Goal: Information Seeking & Learning: Learn about a topic

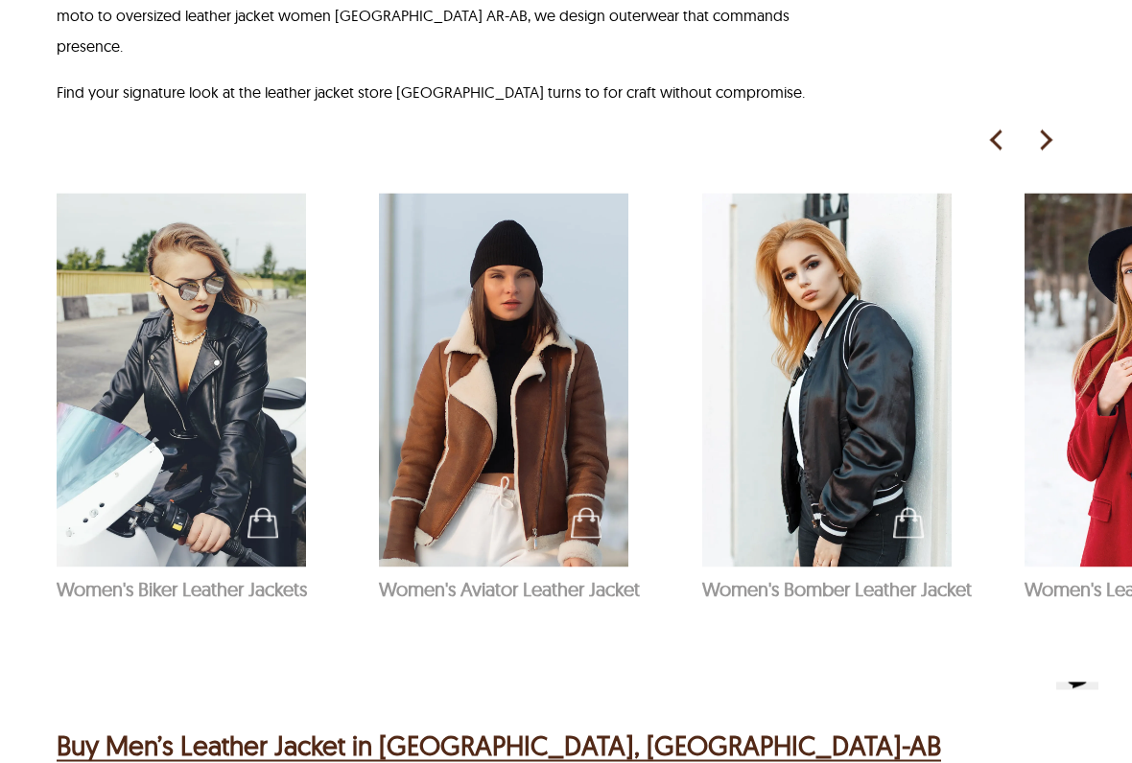
scroll to position [1386, 0]
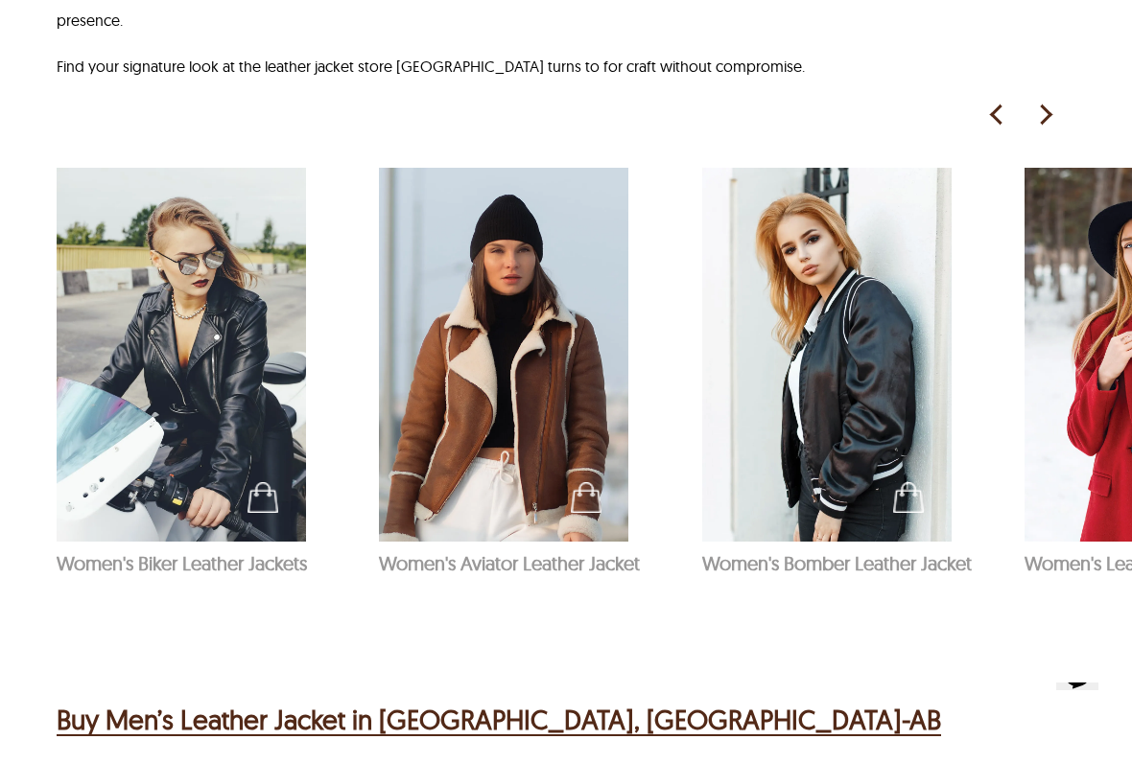
click at [423, 551] on p "Women's Aviator Leather Jacket" at bounding box center [530, 563] width 303 height 24
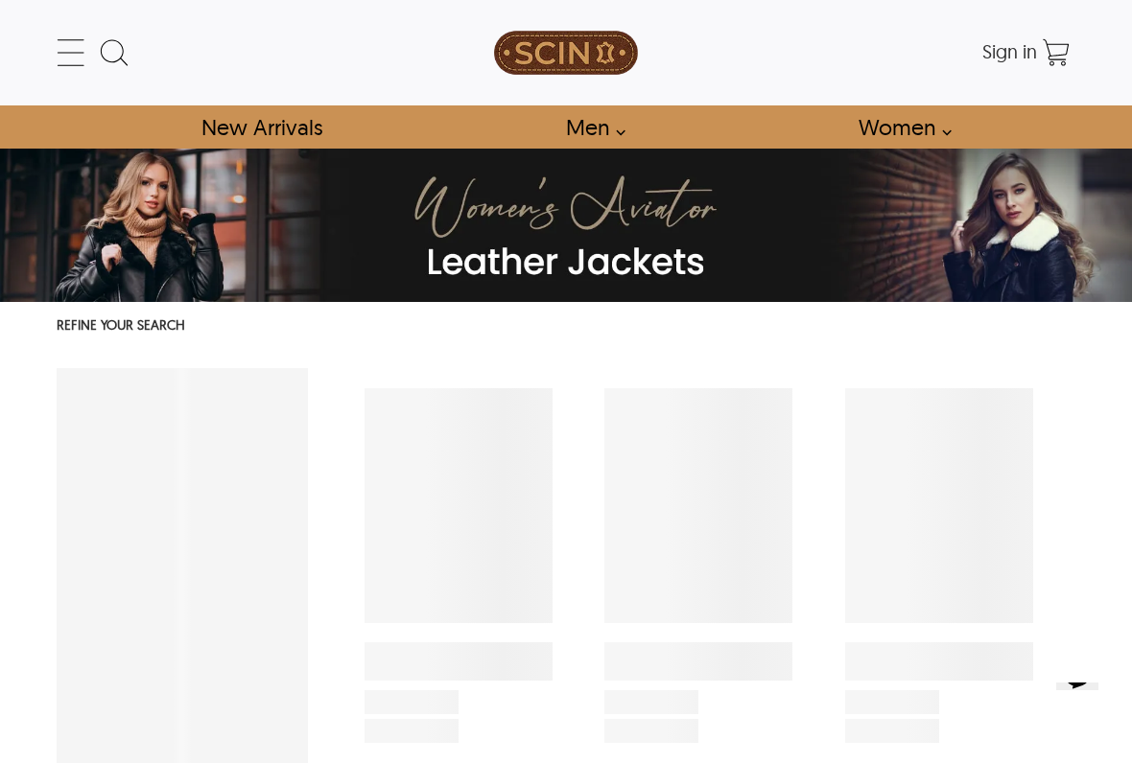
select select "********"
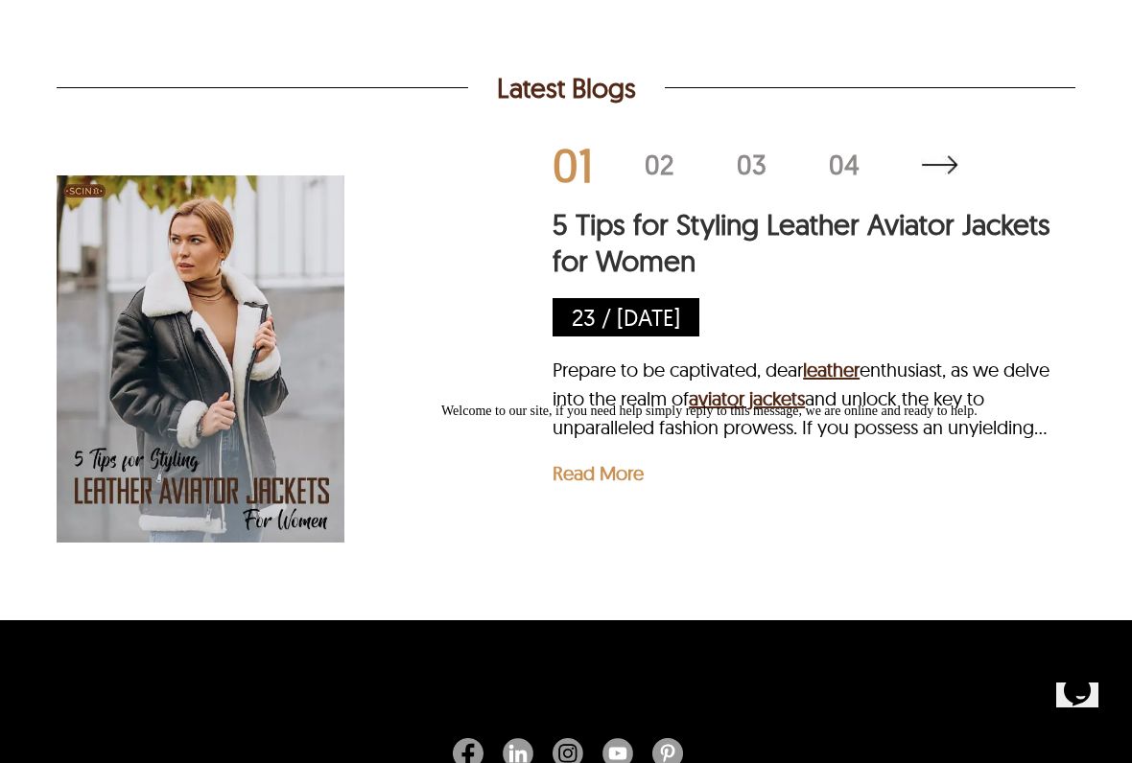
scroll to position [2574, 0]
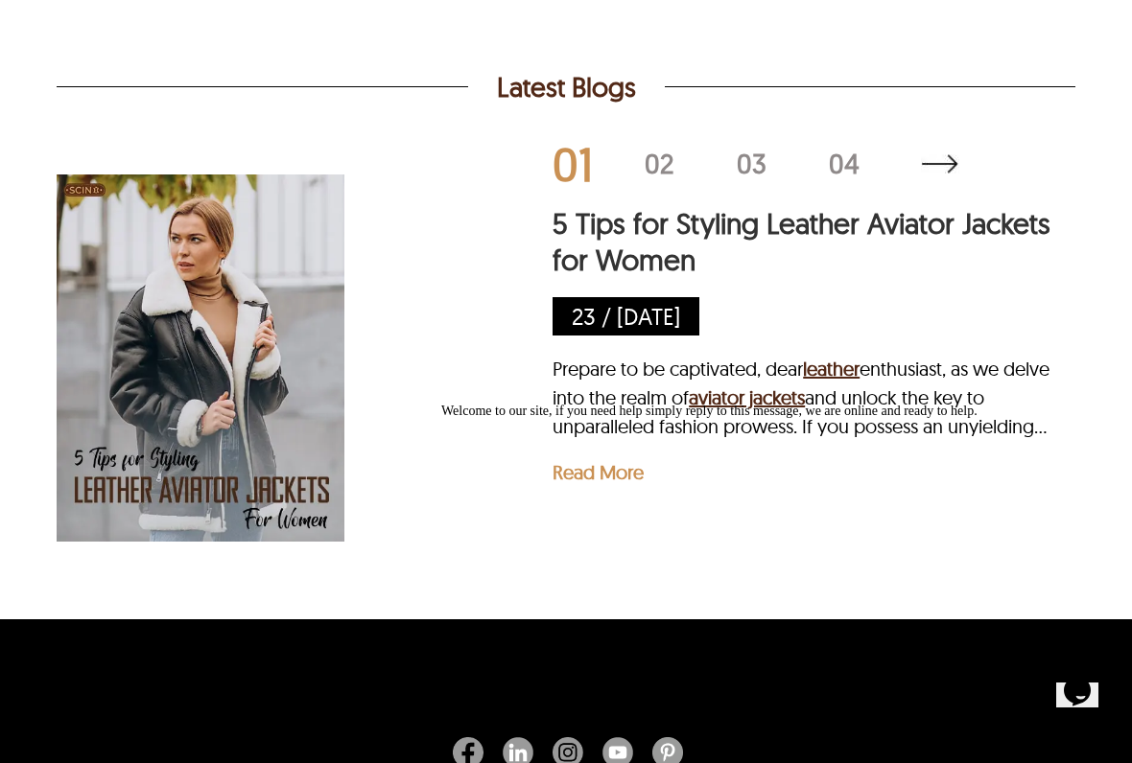
click at [293, 551] on img at bounding box center [201, 358] width 288 height 432
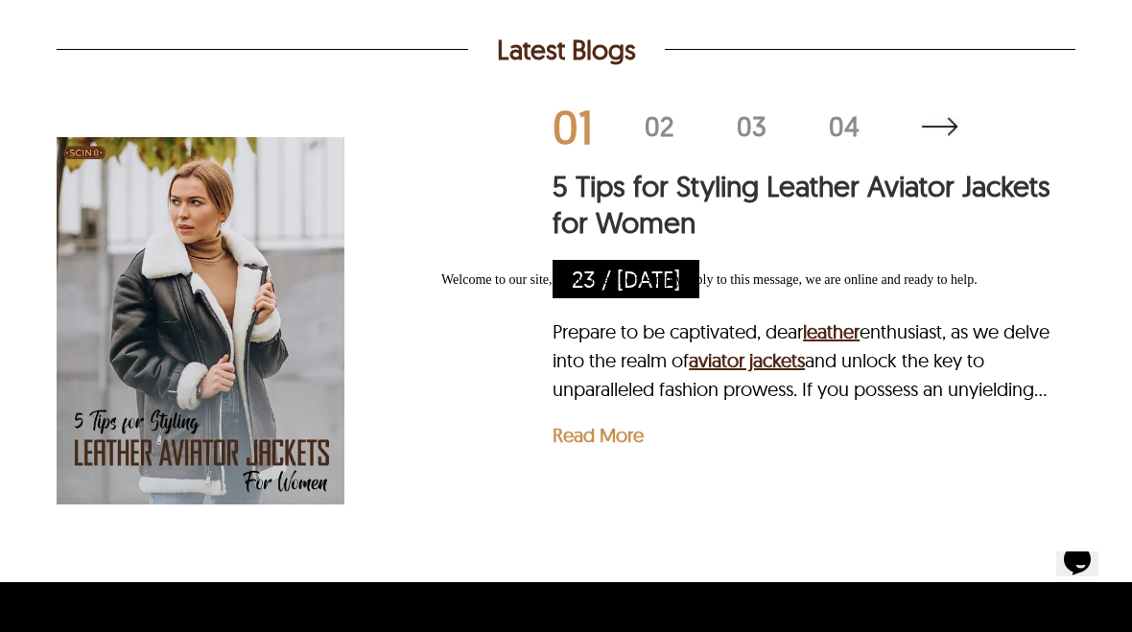
scroll to position [2610, 0]
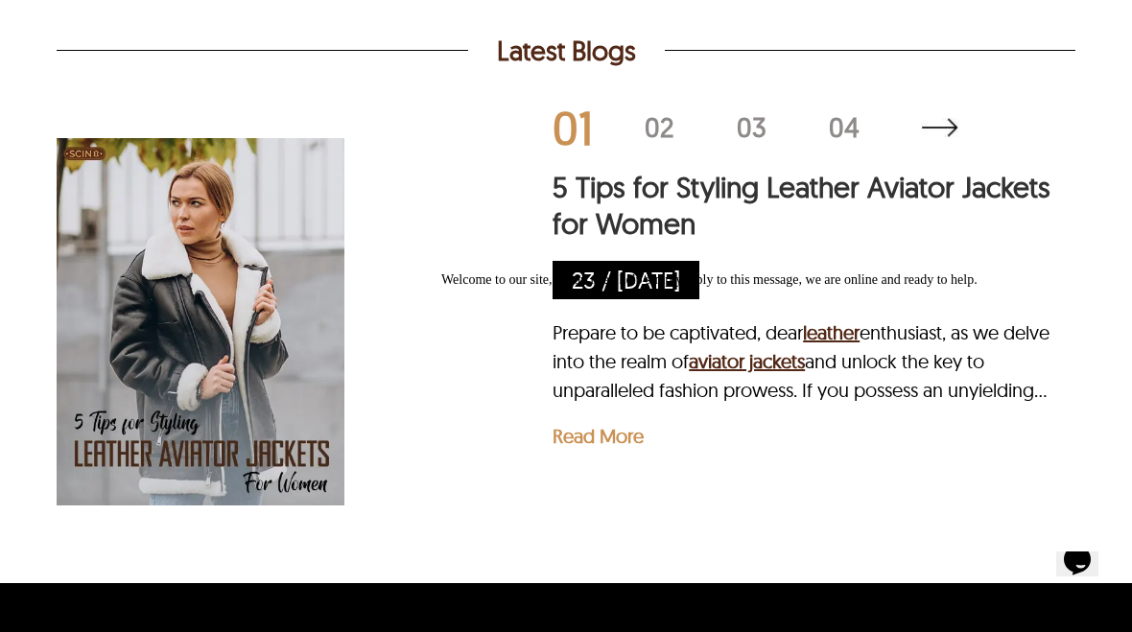
click at [656, 141] on div "02" at bounding box center [690, 127] width 92 height 27
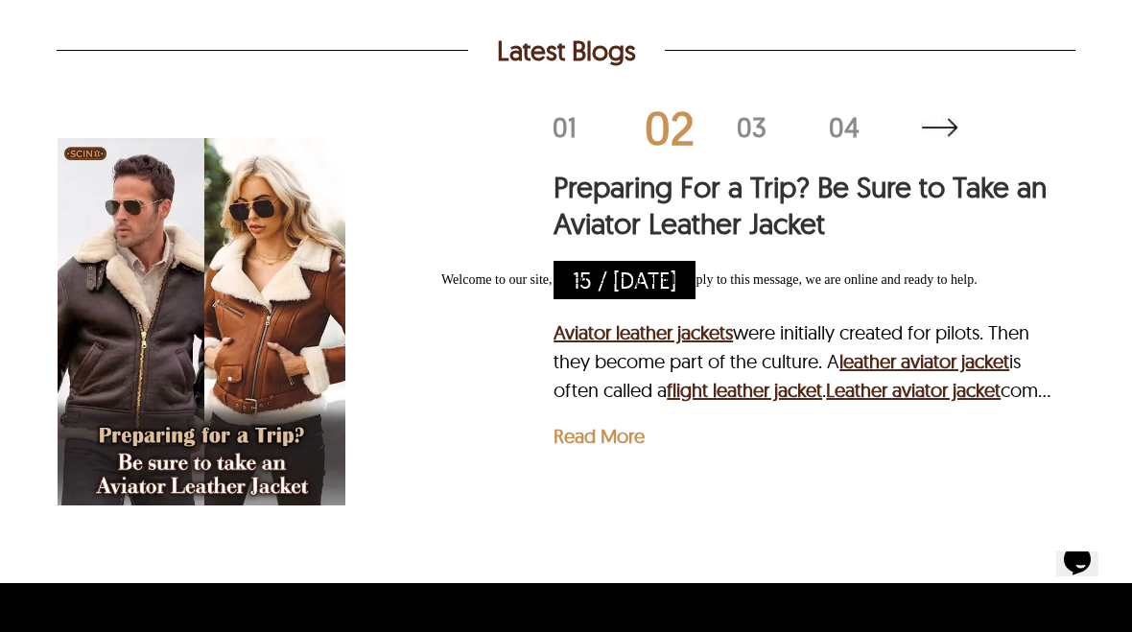
click at [752, 141] on div "03" at bounding box center [782, 127] width 92 height 27
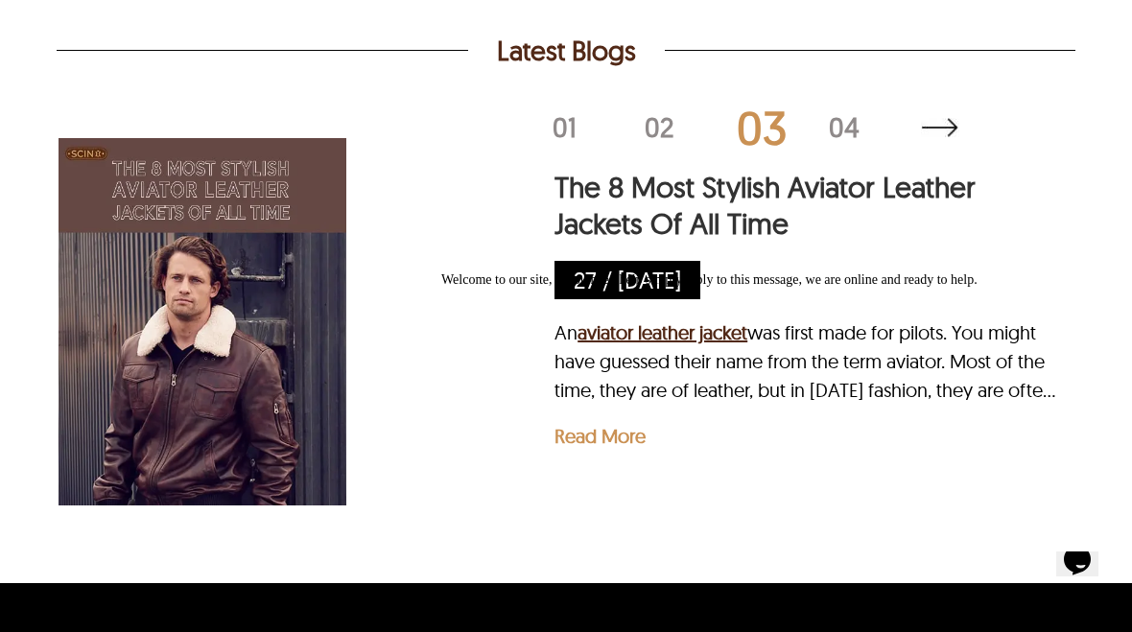
click at [842, 141] on div "04" at bounding box center [875, 127] width 92 height 27
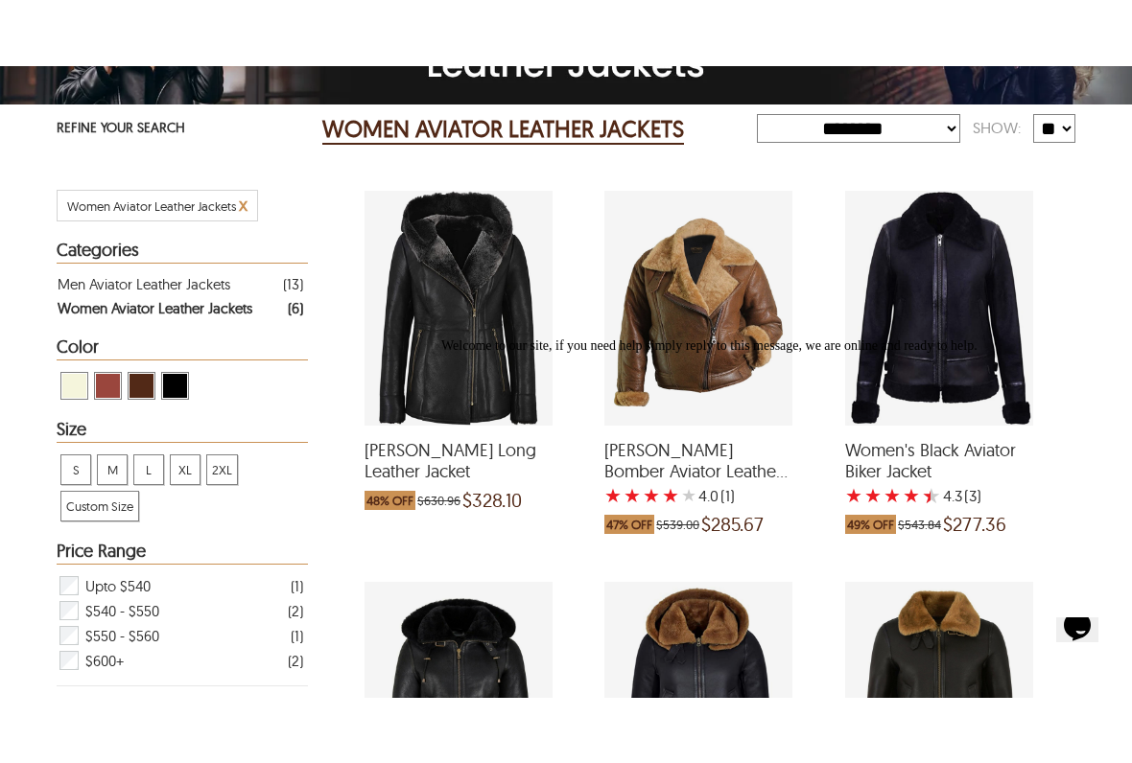
scroll to position [278, 0]
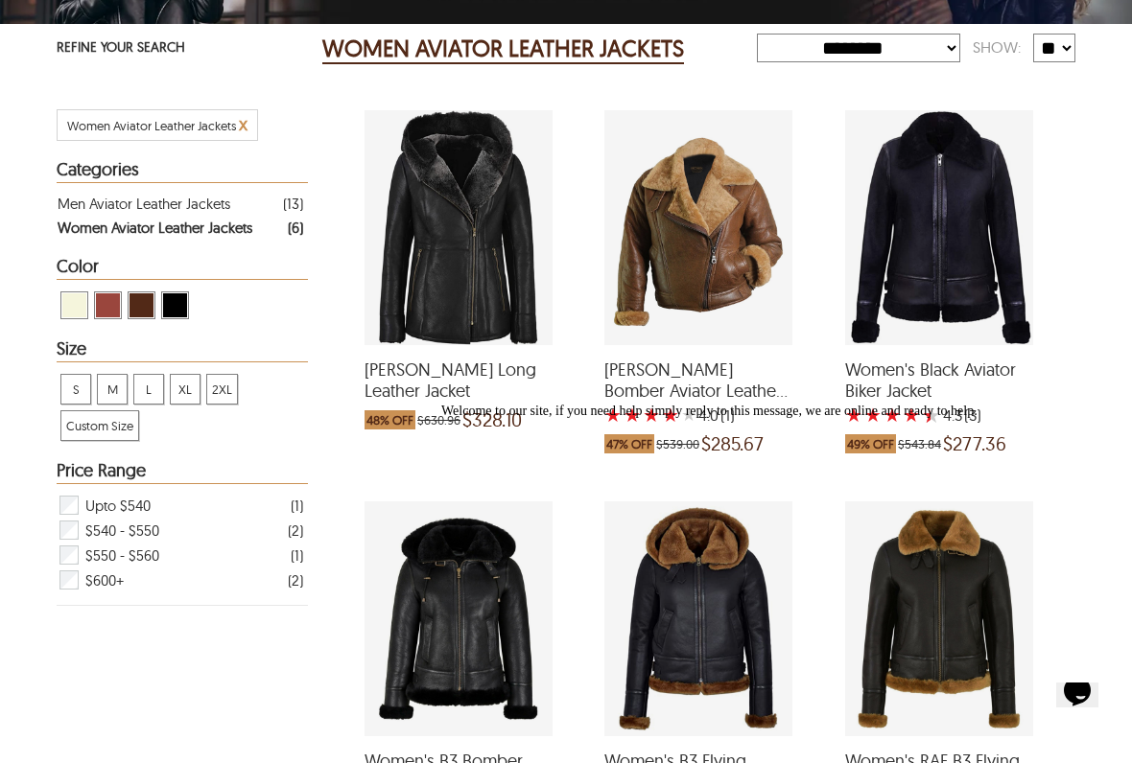
click at [427, 401] on span "Deborah Shearling Long Leather Jacket" at bounding box center [458, 380] width 188 height 41
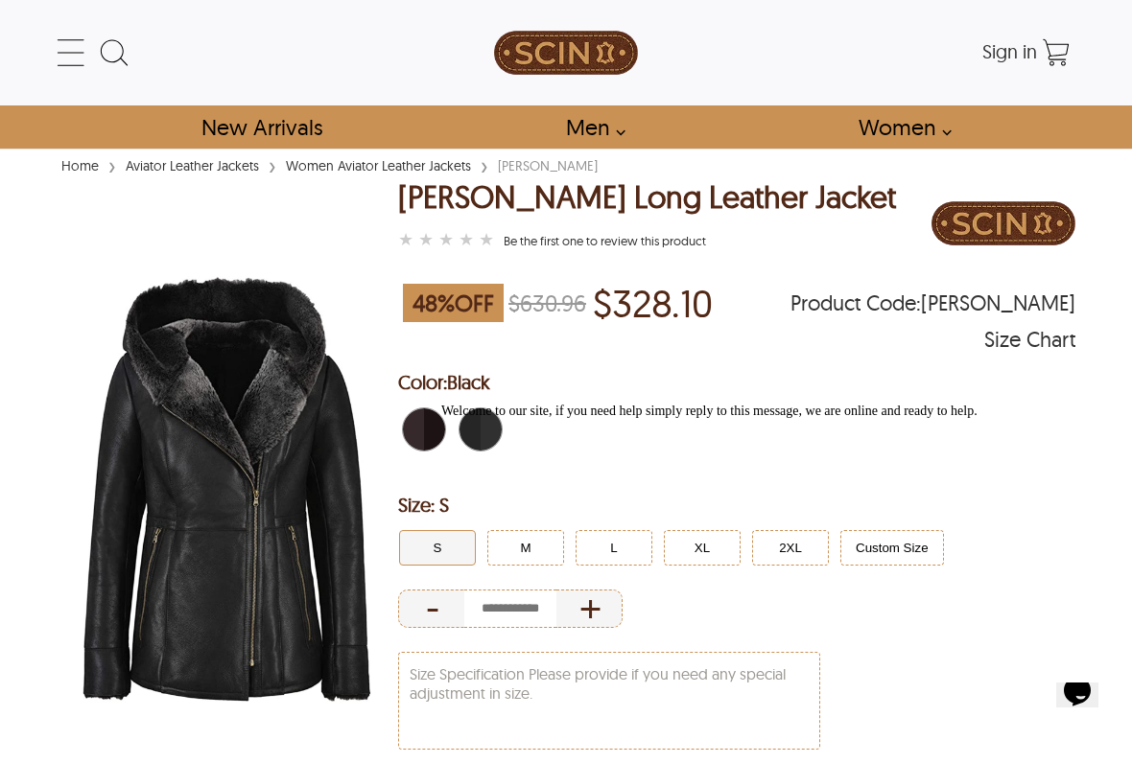
click at [484, 419] on div "Welcome to our site, if you need help simply reply to this message, we are onli…" at bounding box center [780, 411] width 679 height 15
click at [422, 440] on span "Dark Berry" at bounding box center [413, 430] width 21 height 42
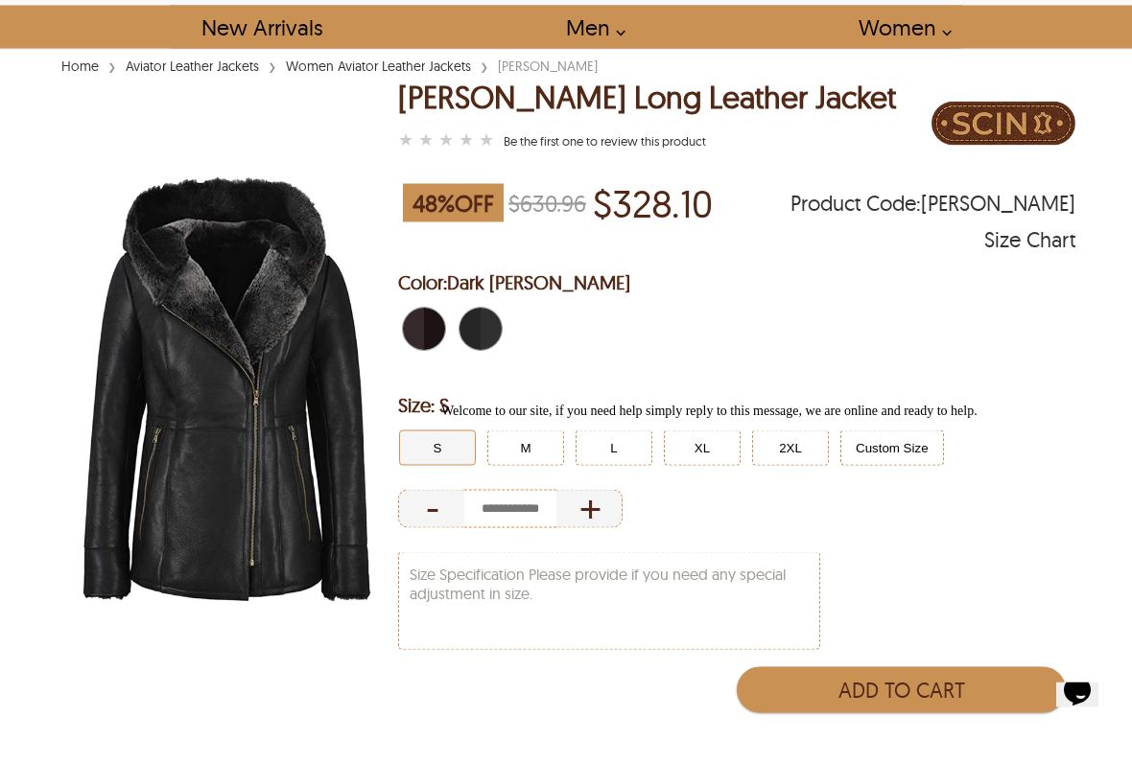
scroll to position [104, 0]
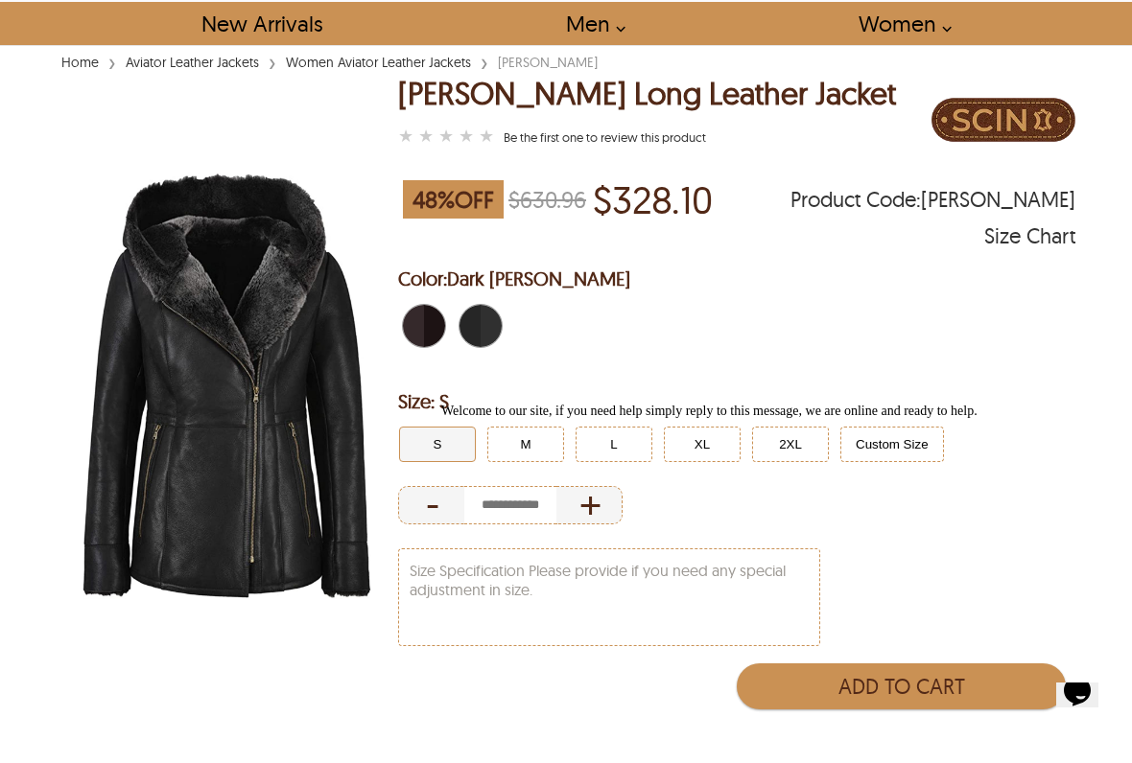
click at [475, 326] on span "Black" at bounding box center [469, 326] width 21 height 42
click at [418, 339] on span "Dark Berry" at bounding box center [413, 326] width 21 height 42
click at [255, 465] on img at bounding box center [227, 386] width 341 height 427
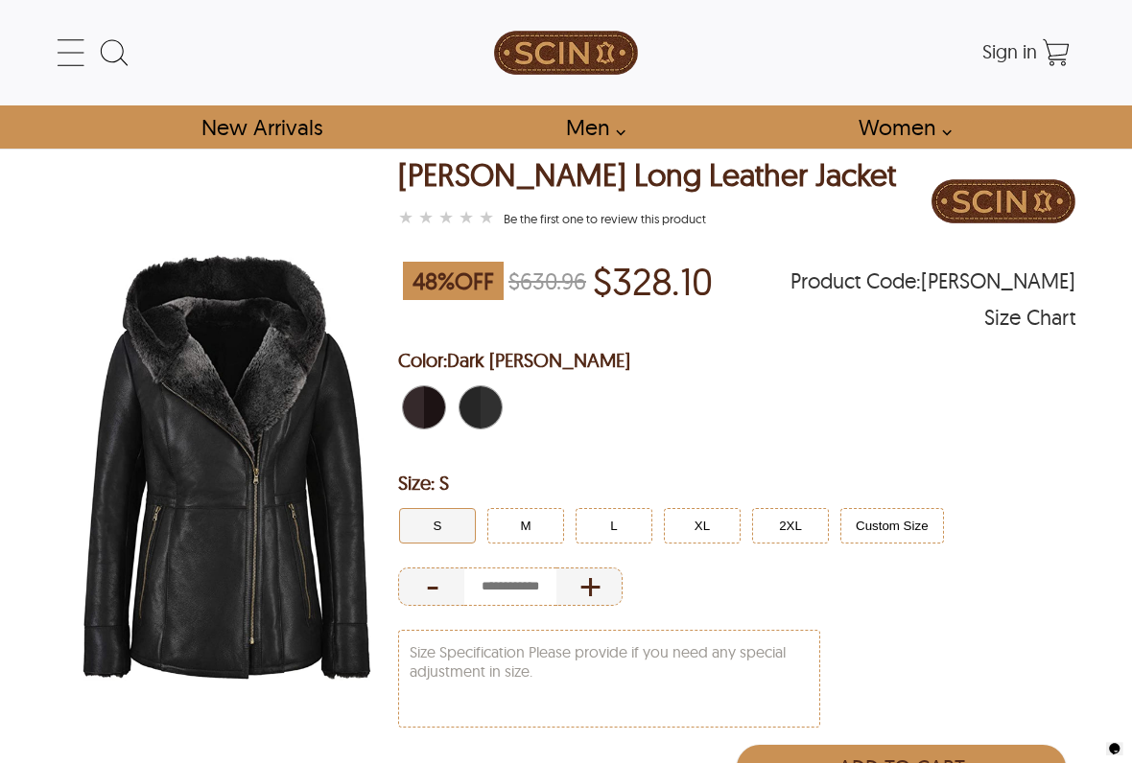
click at [430, 421] on span "Dark Berry" at bounding box center [430, 407] width 12 height 42
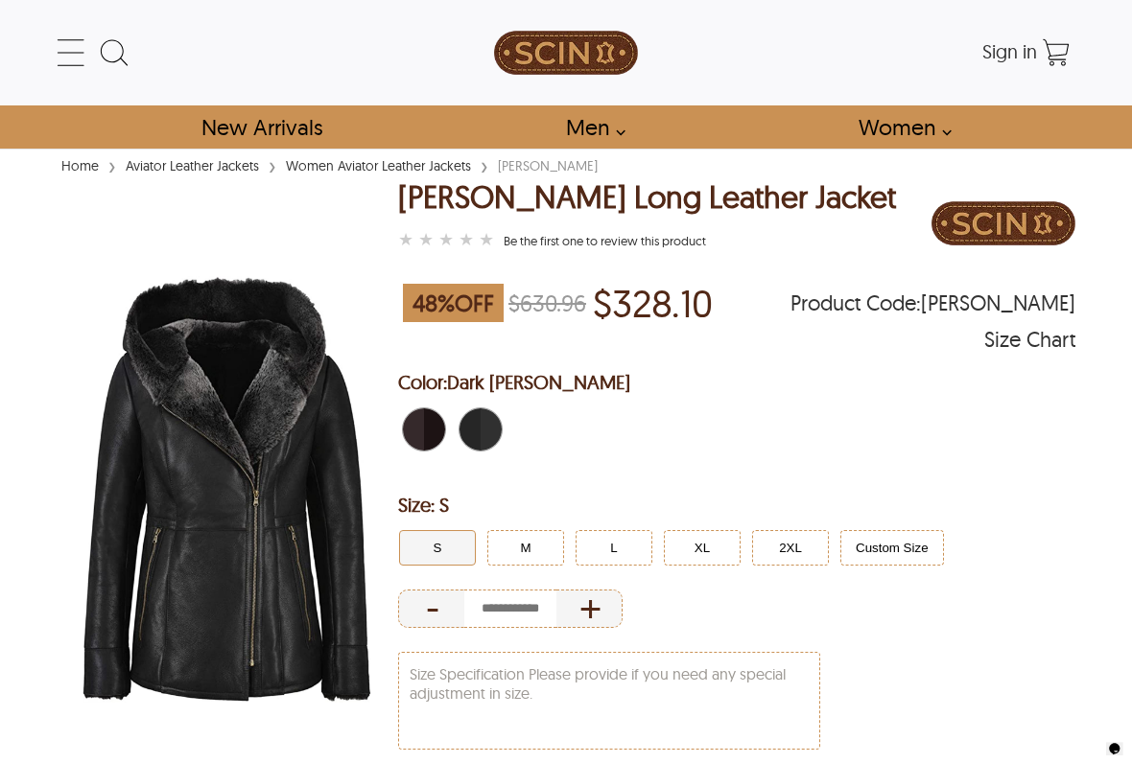
click at [480, 442] on span "Black" at bounding box center [486, 430] width 12 height 42
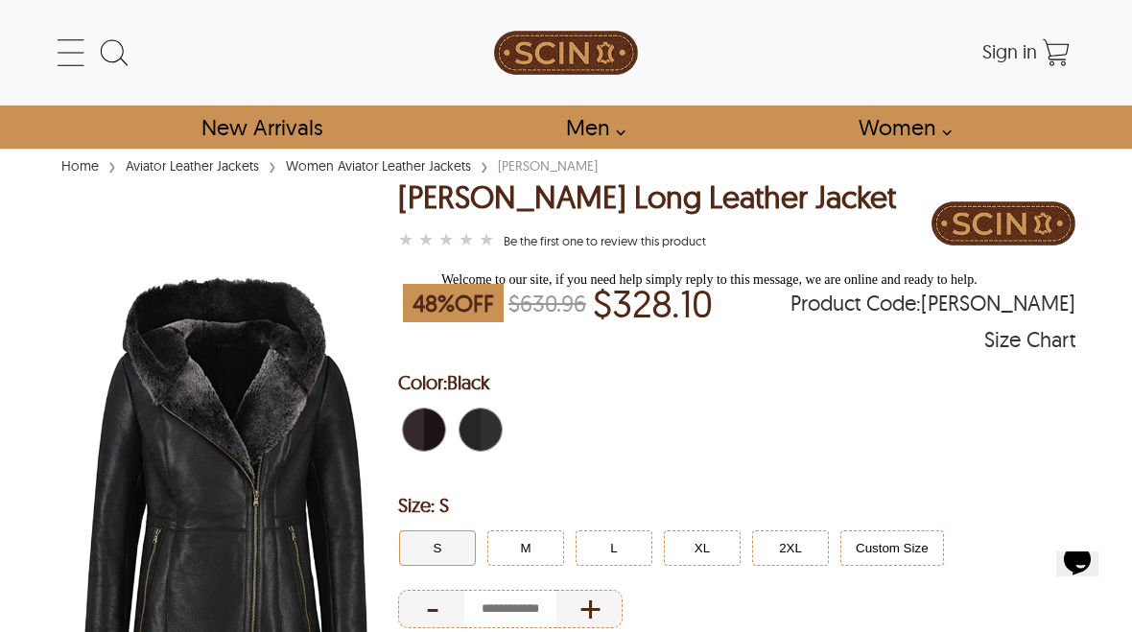
select select "********"
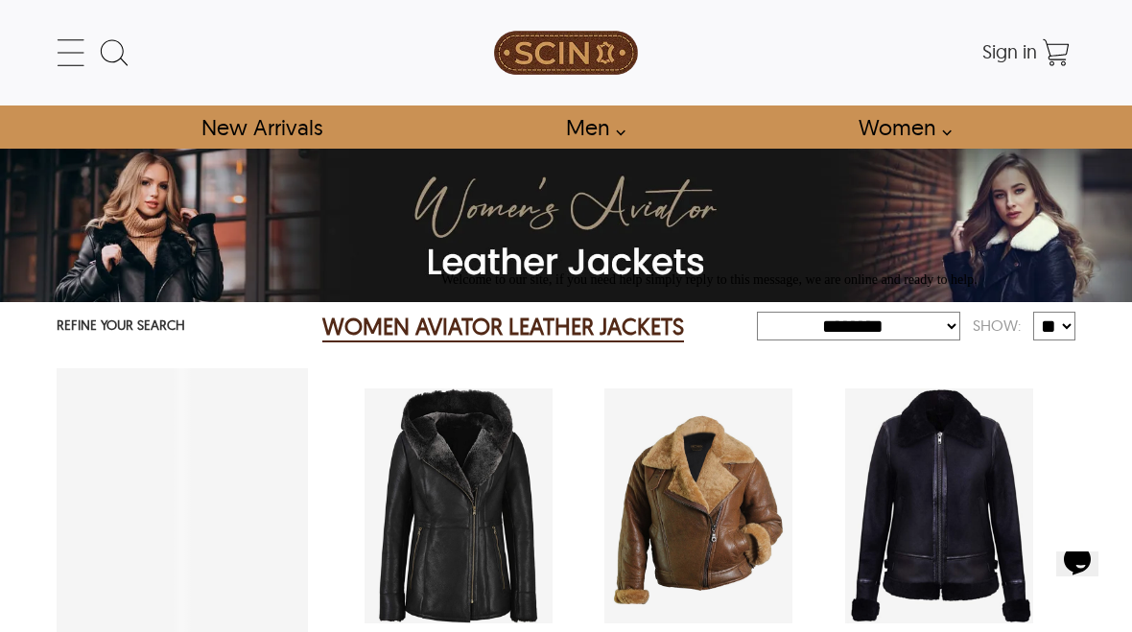
scroll to position [263, 0]
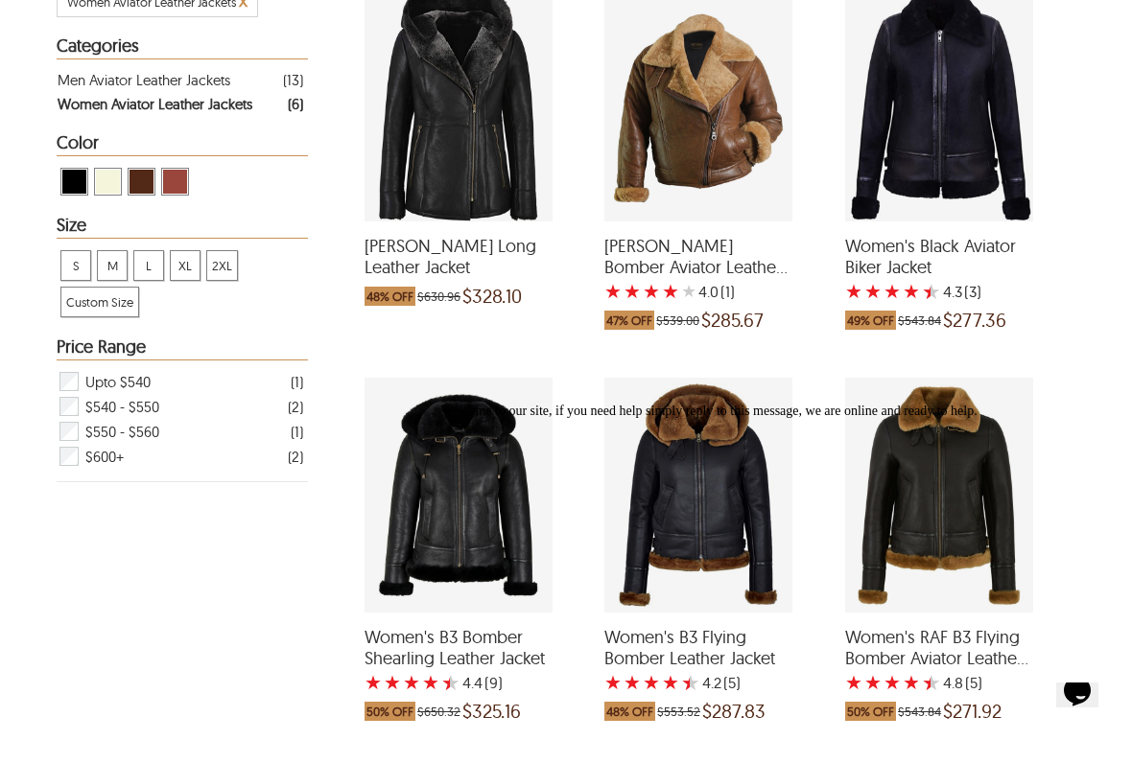
click at [891, 277] on span "Women's Black Aviator Biker Jacket" at bounding box center [939, 256] width 188 height 41
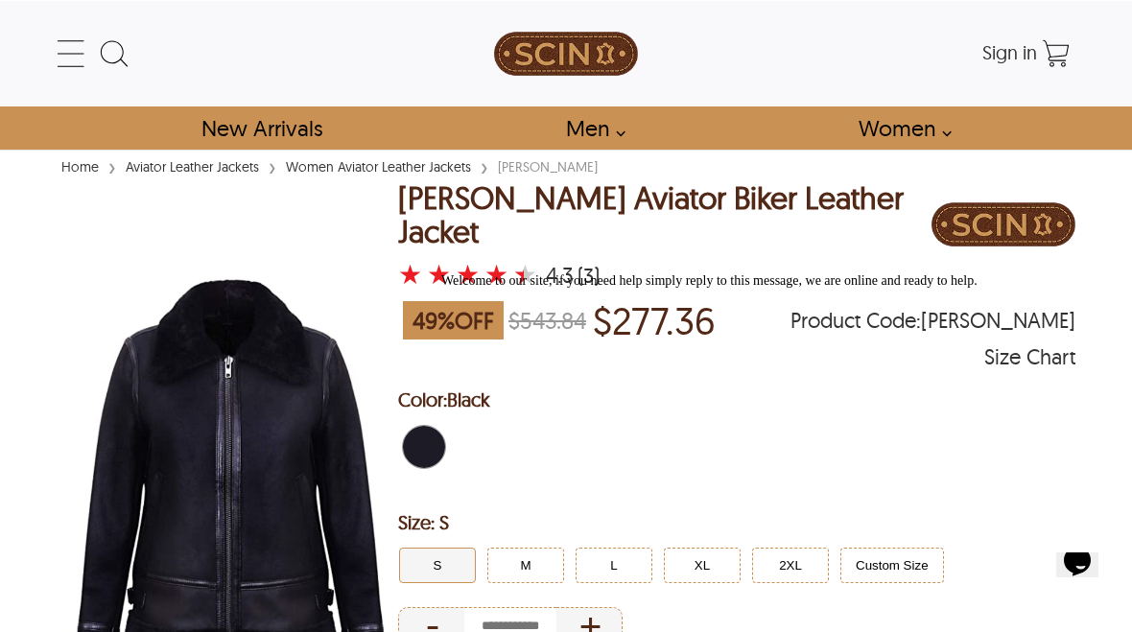
select select "********"
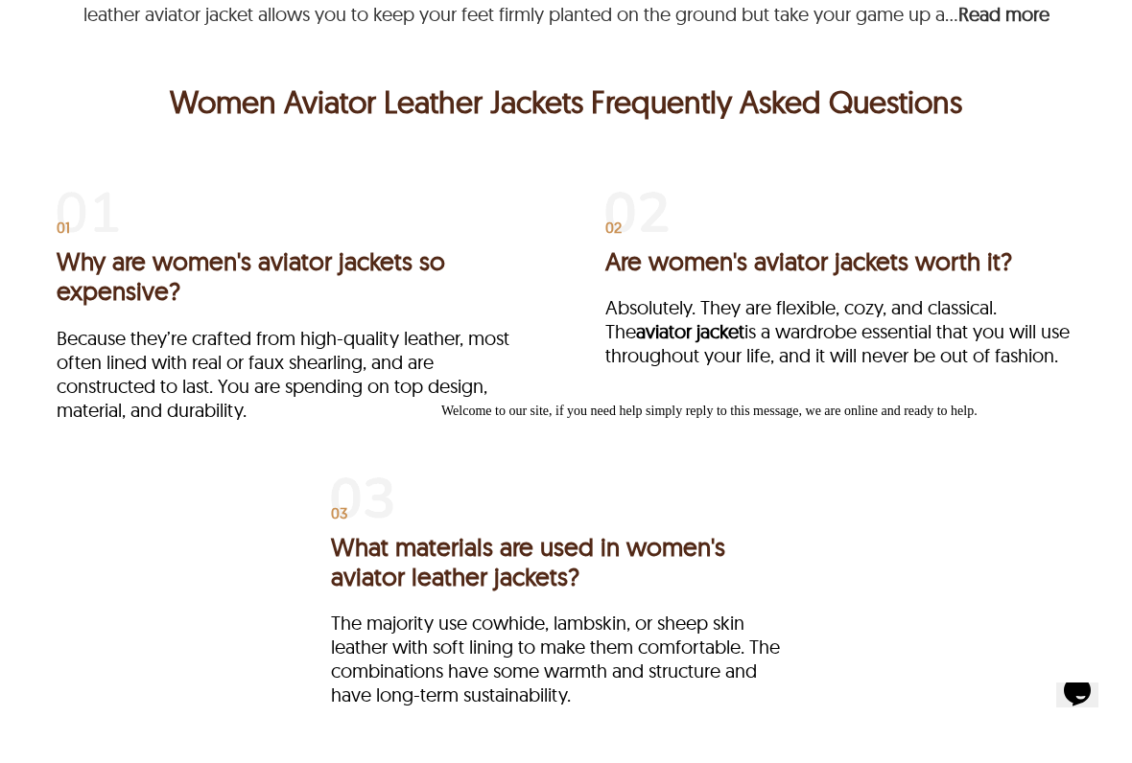
scroll to position [1842, 0]
click at [317, 439] on div "01 Why are women's aviator jackets so expensive? Because they’re crafted from h…" at bounding box center [292, 316] width 470 height 246
click at [354, 519] on div "01 Why are women's aviator jackets so expensive? Because they’re crafted from h…" at bounding box center [566, 478] width 1018 height 571
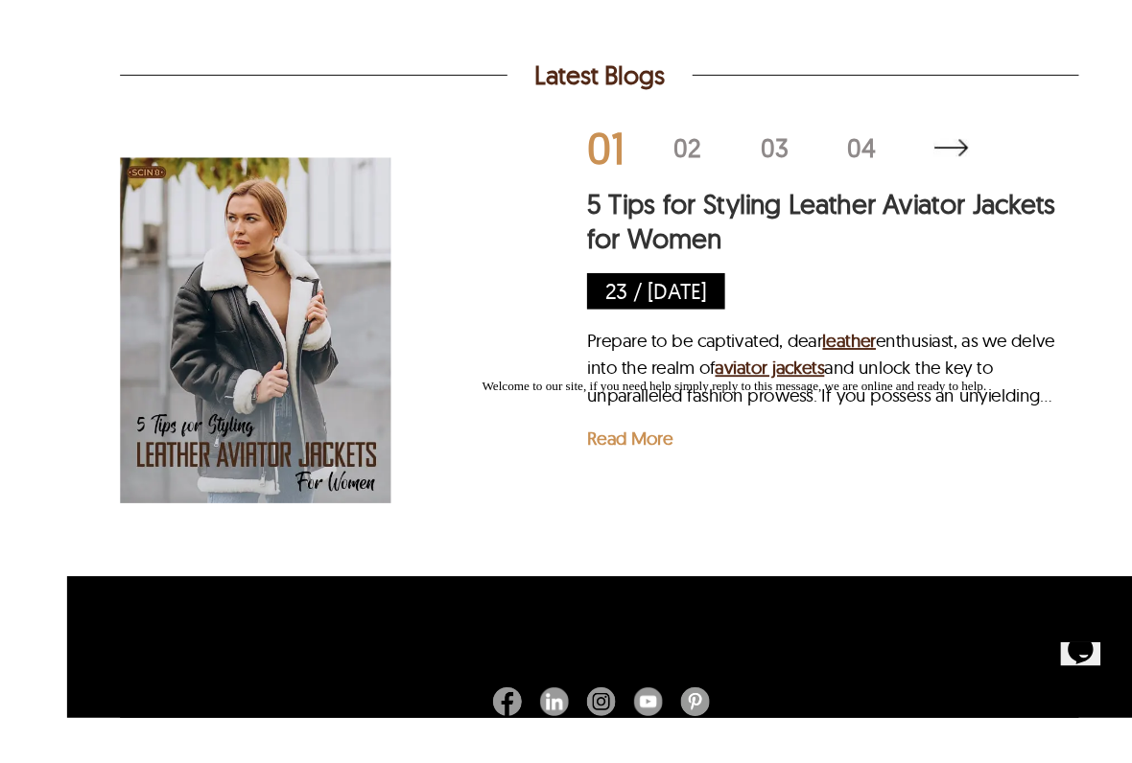
scroll to position [2656, 0]
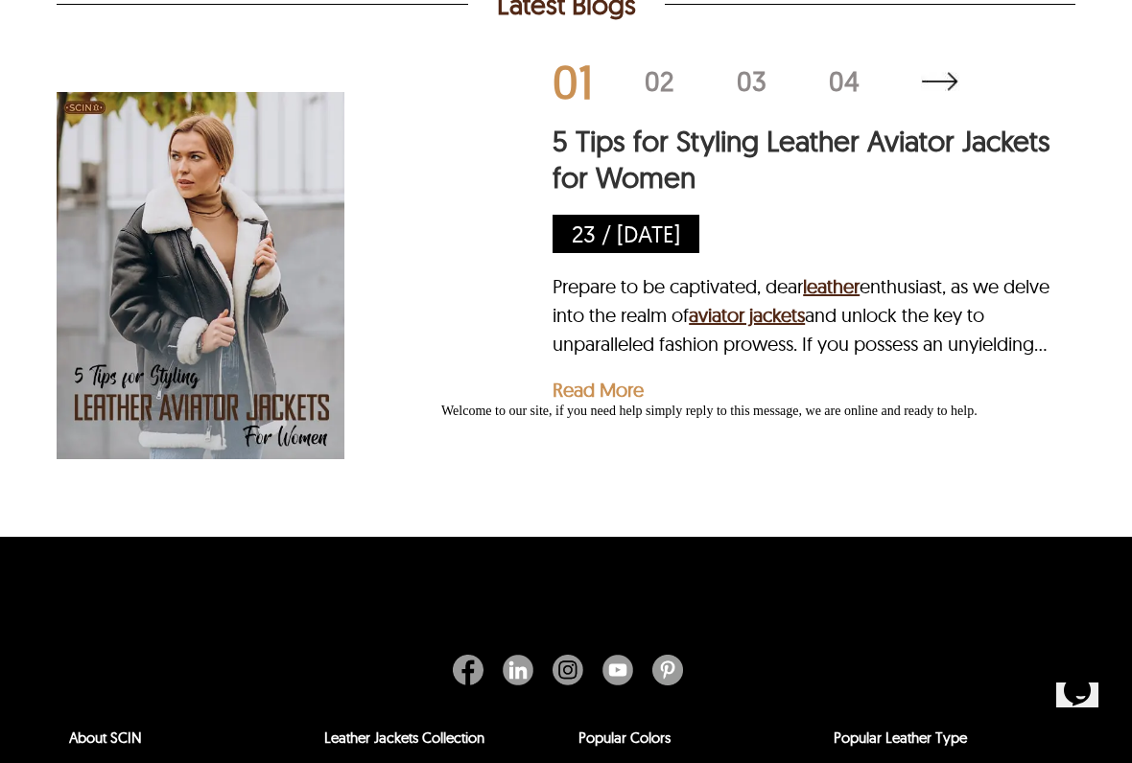
click at [788, 327] on link "aviator jackets" at bounding box center [747, 315] width 116 height 24
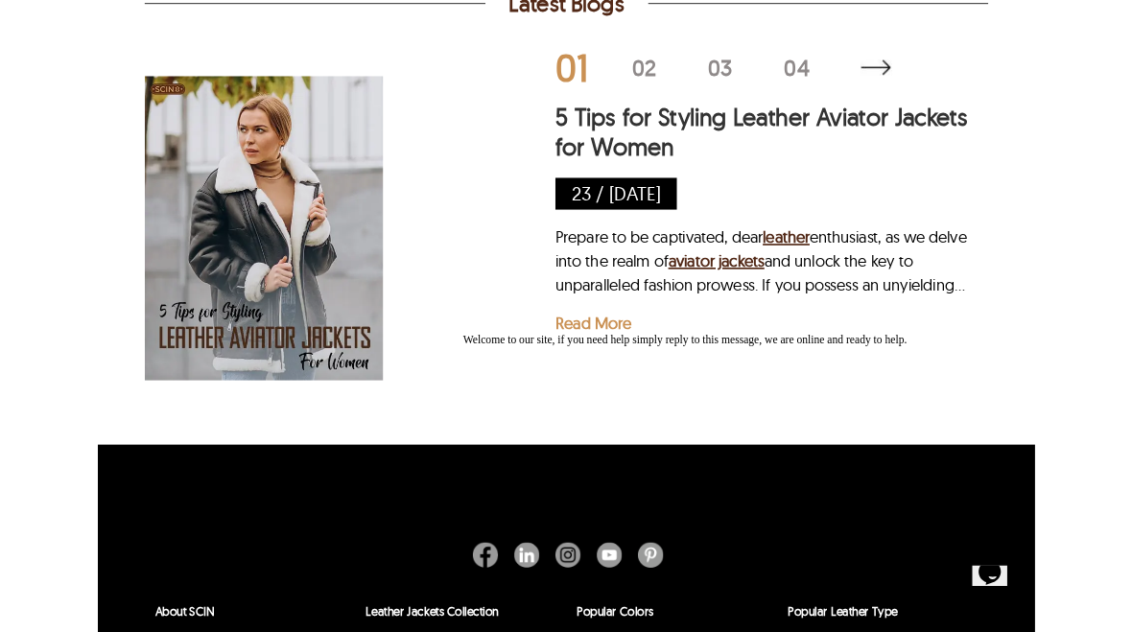
scroll to position [2710, 0]
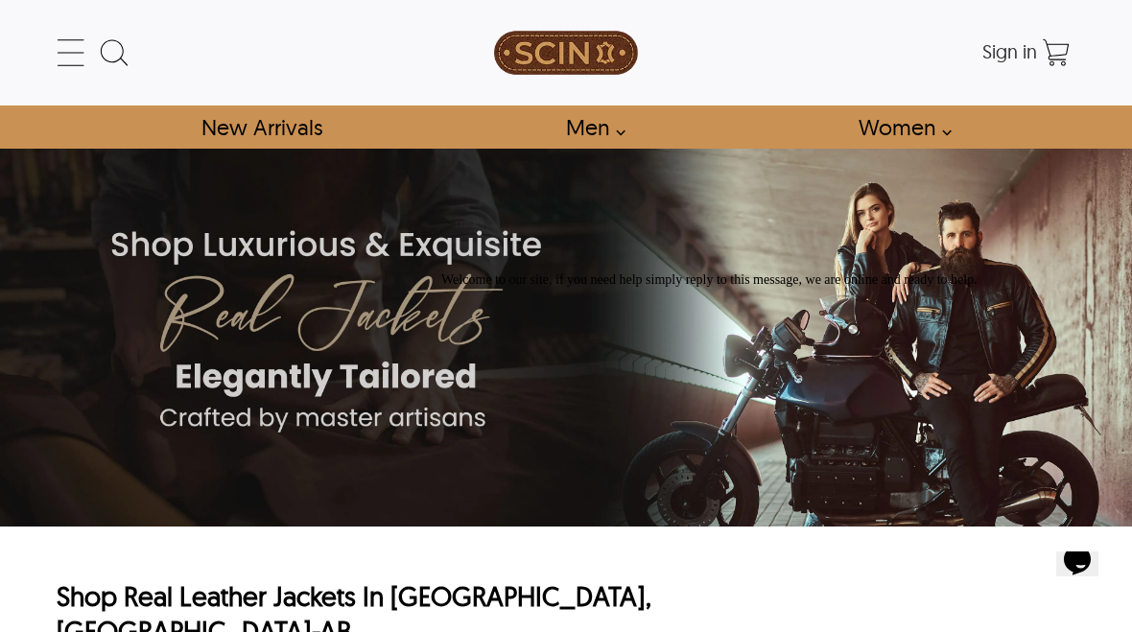
click at [66, 60] on icon at bounding box center [71, 53] width 38 height 38
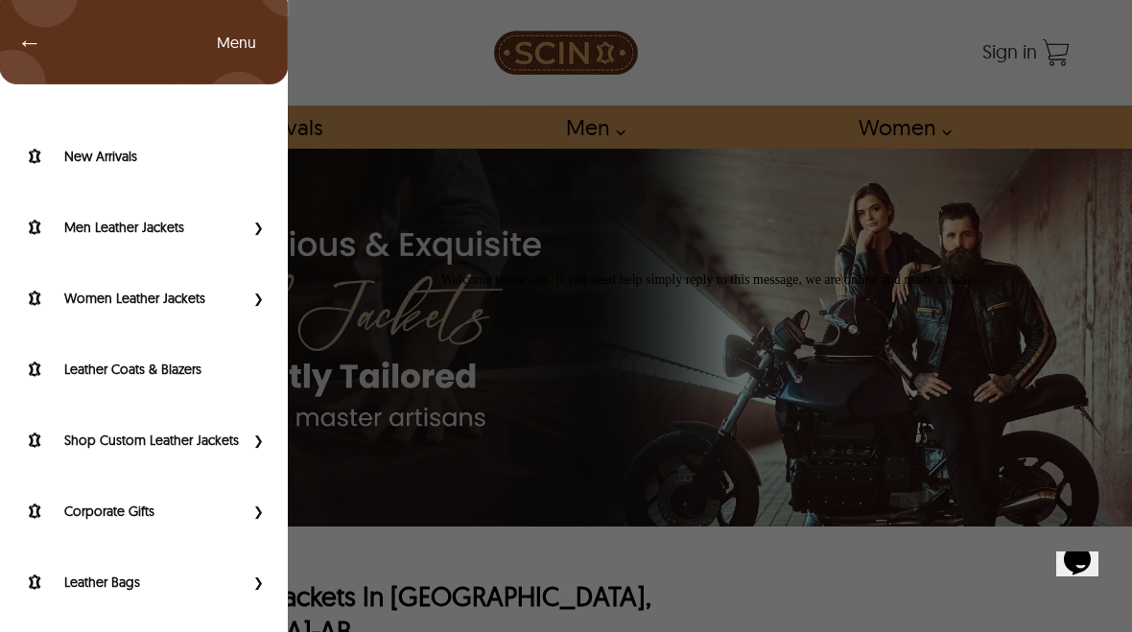
click at [82, 304] on label "Women Leather Jackets" at bounding box center [153, 298] width 179 height 19
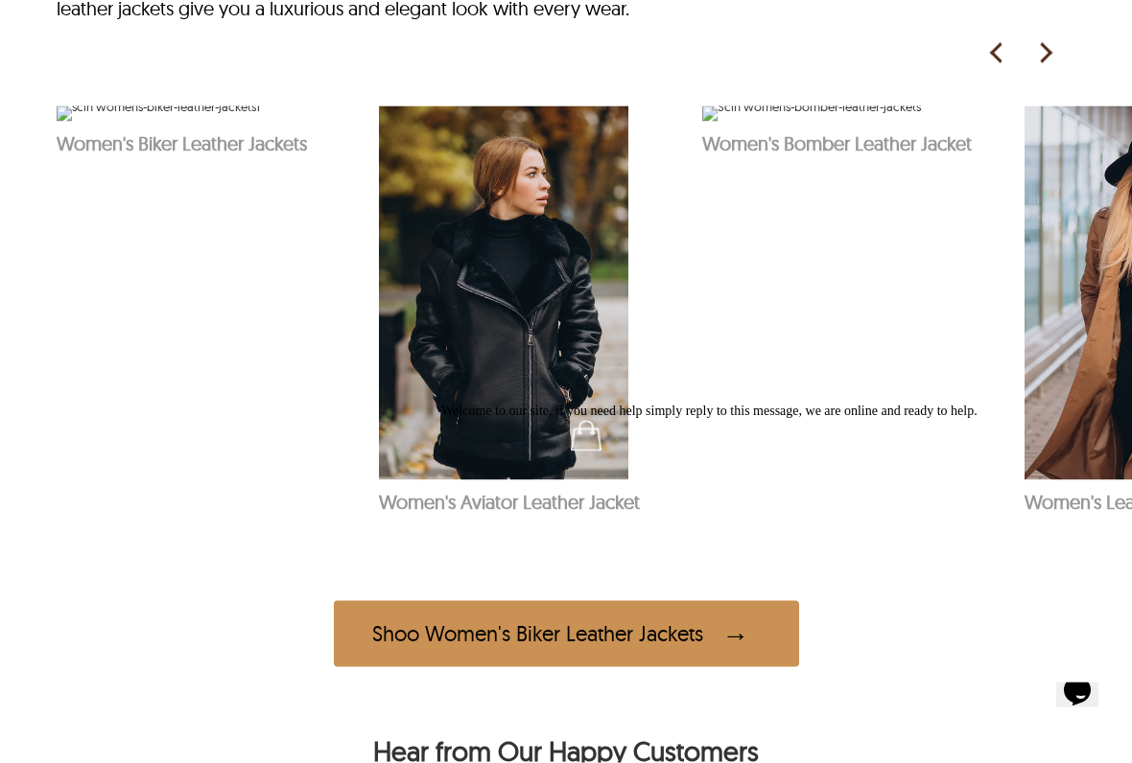
scroll to position [996, 0]
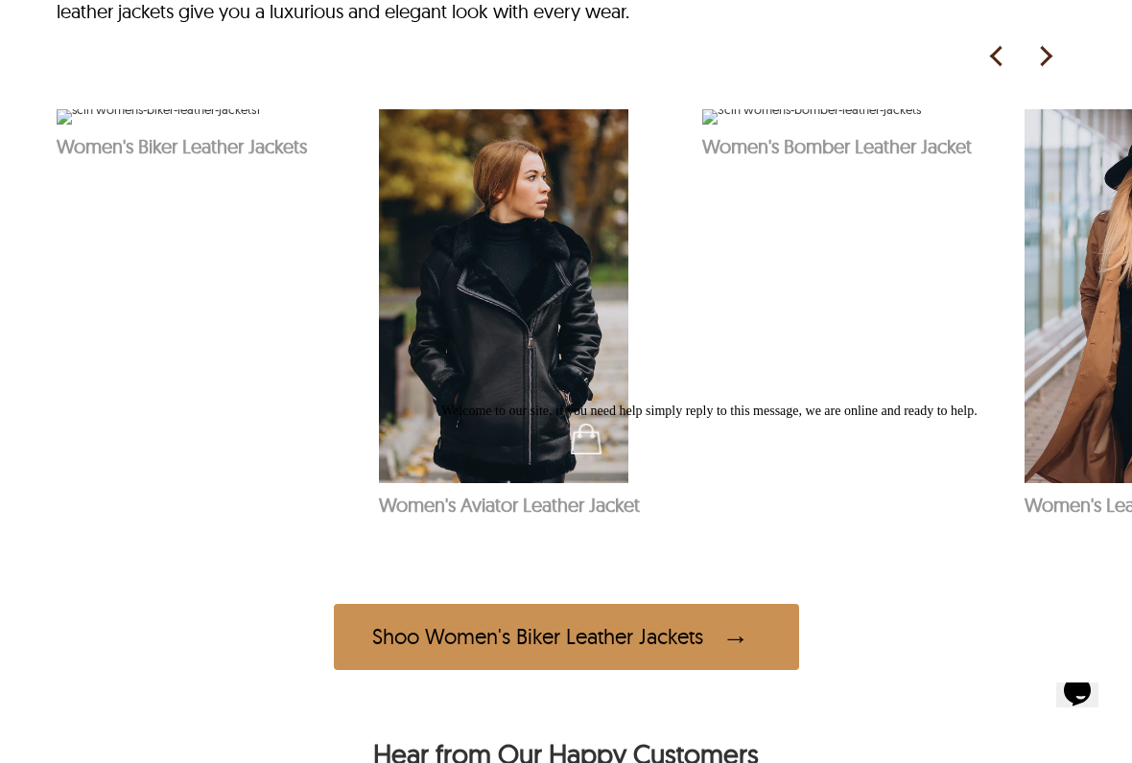
click at [1050, 71] on img at bounding box center [1044, 56] width 29 height 29
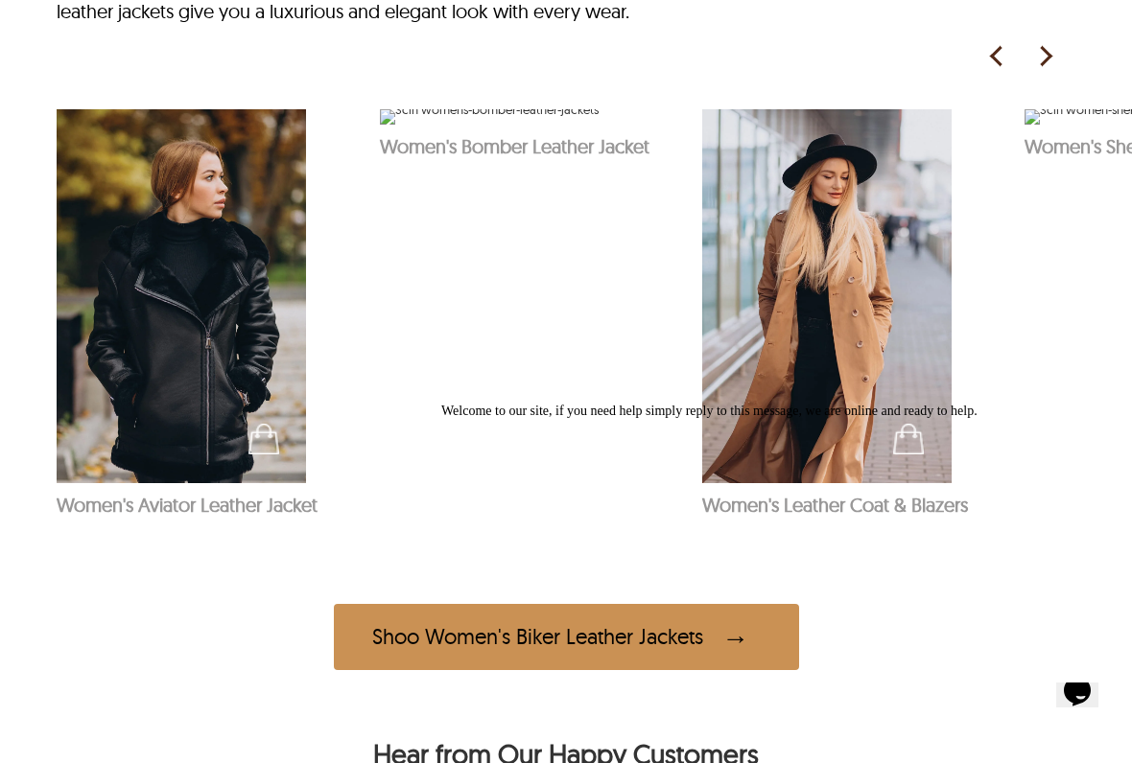
click at [1046, 71] on img at bounding box center [1044, 56] width 29 height 29
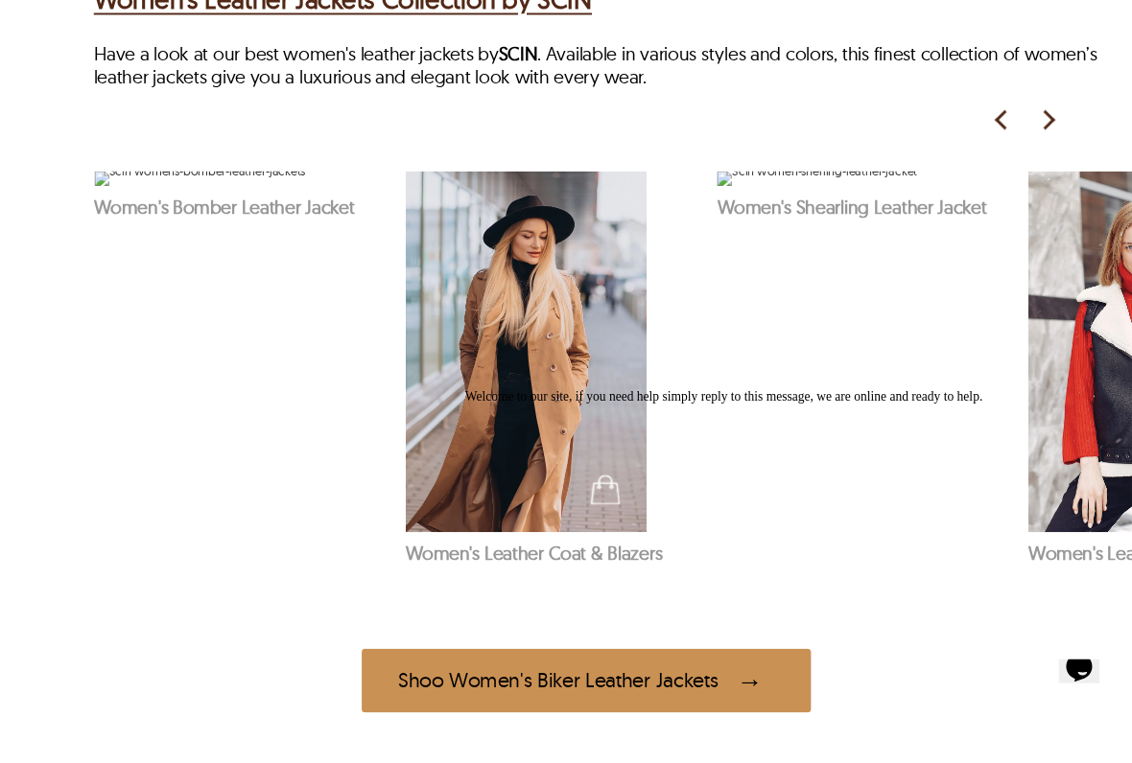
scroll to position [998, 0]
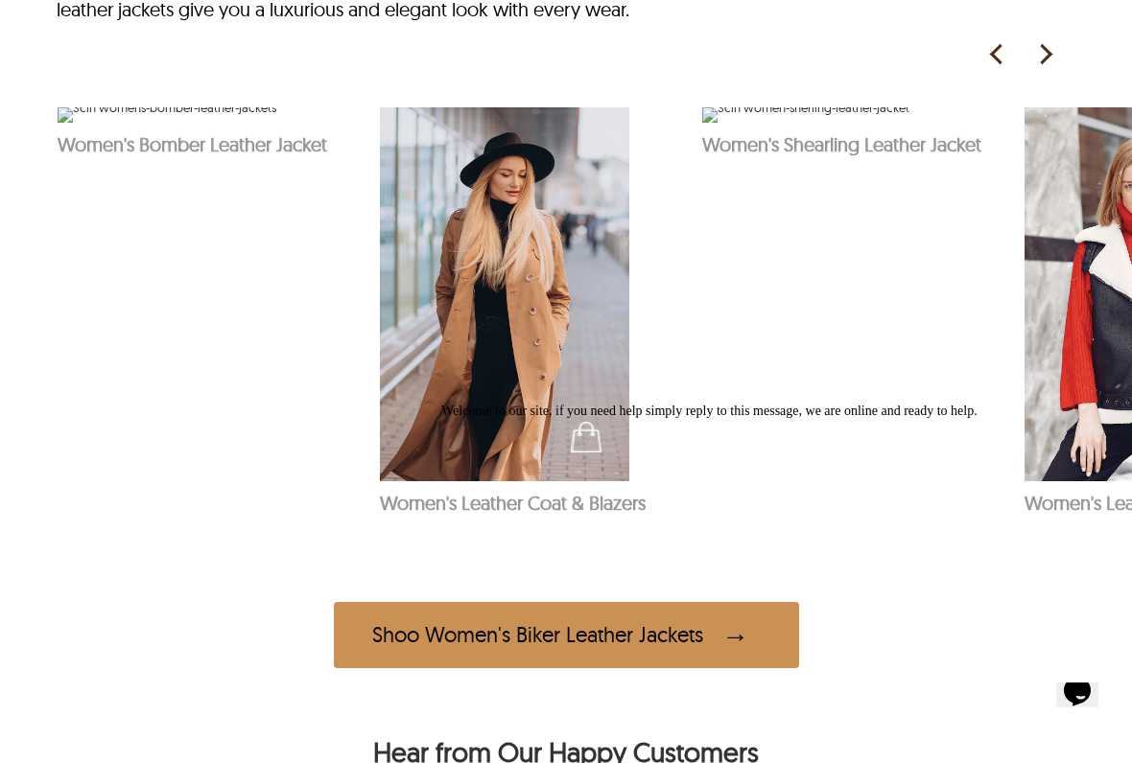
click at [1035, 69] on img at bounding box center [1044, 54] width 29 height 29
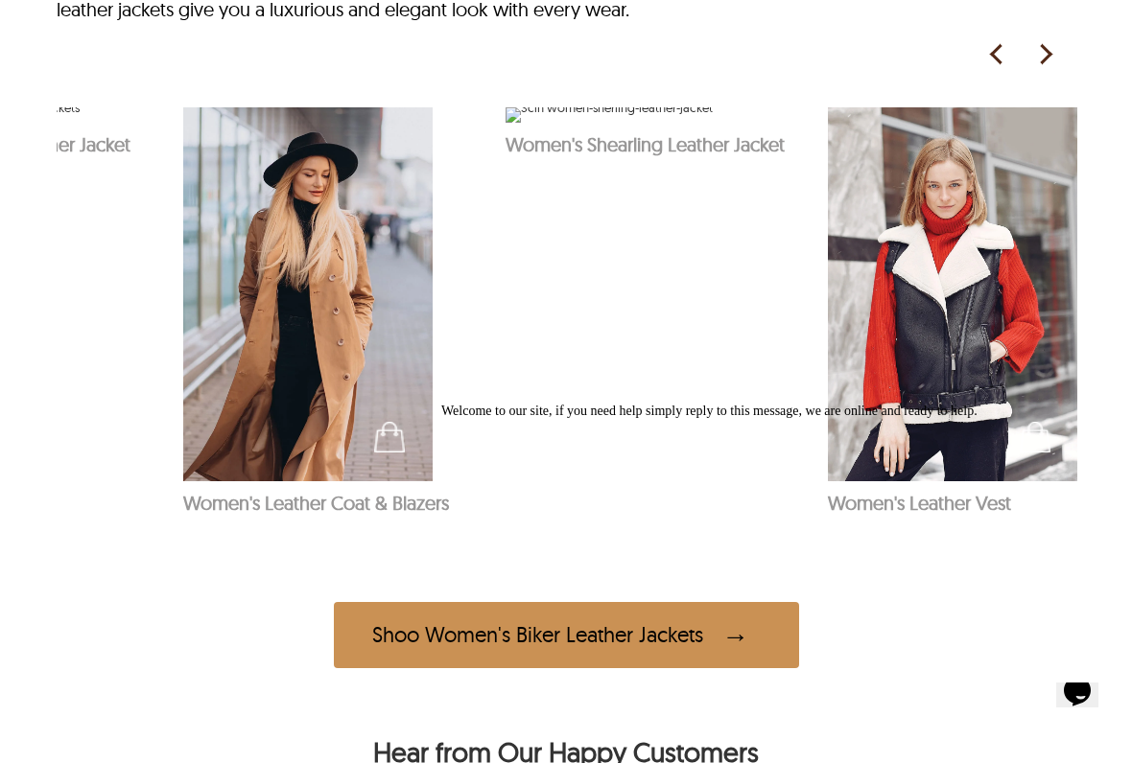
click at [596, 419] on div "Welcome to our site, if you need help simply reply to this message, we are onli…" at bounding box center [780, 411] width 679 height 15
click at [615, 404] on div at bounding box center [780, 404] width 679 height 0
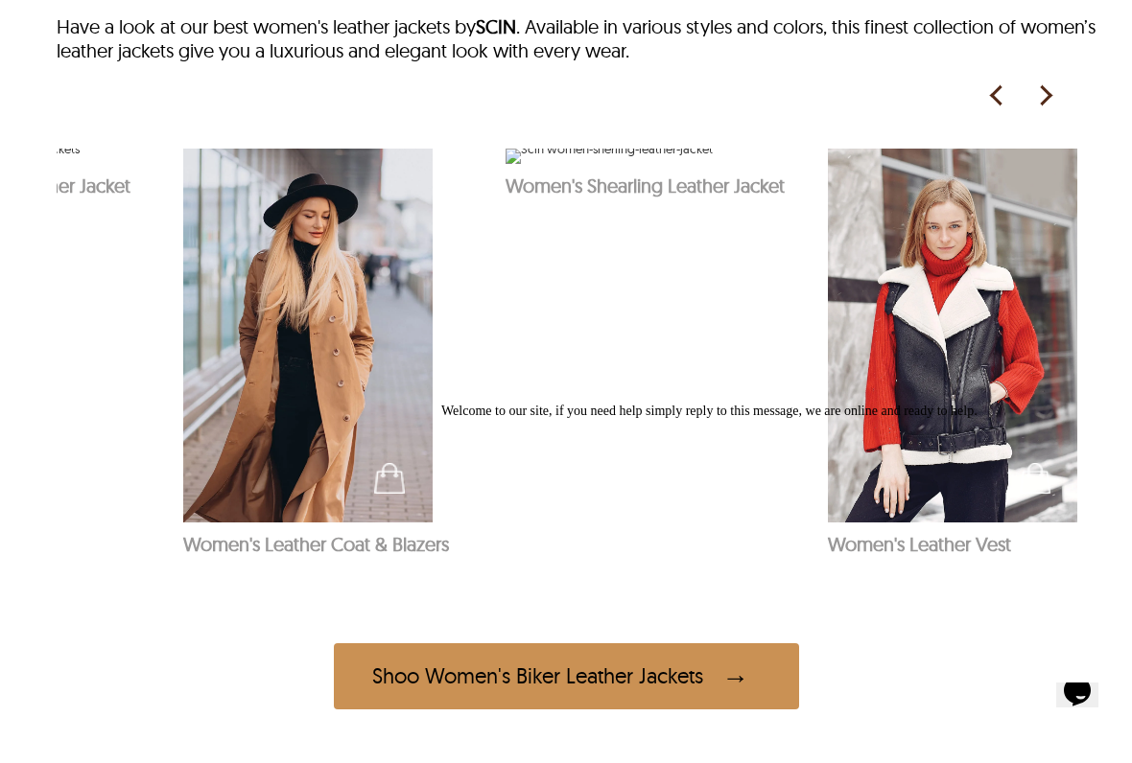
click at [611, 404] on div "Welcome to our site, if you need help simply reply to this message, we are onli…" at bounding box center [780, 411] width 679 height 15
click at [607, 164] on img at bounding box center [608, 156] width 207 height 15
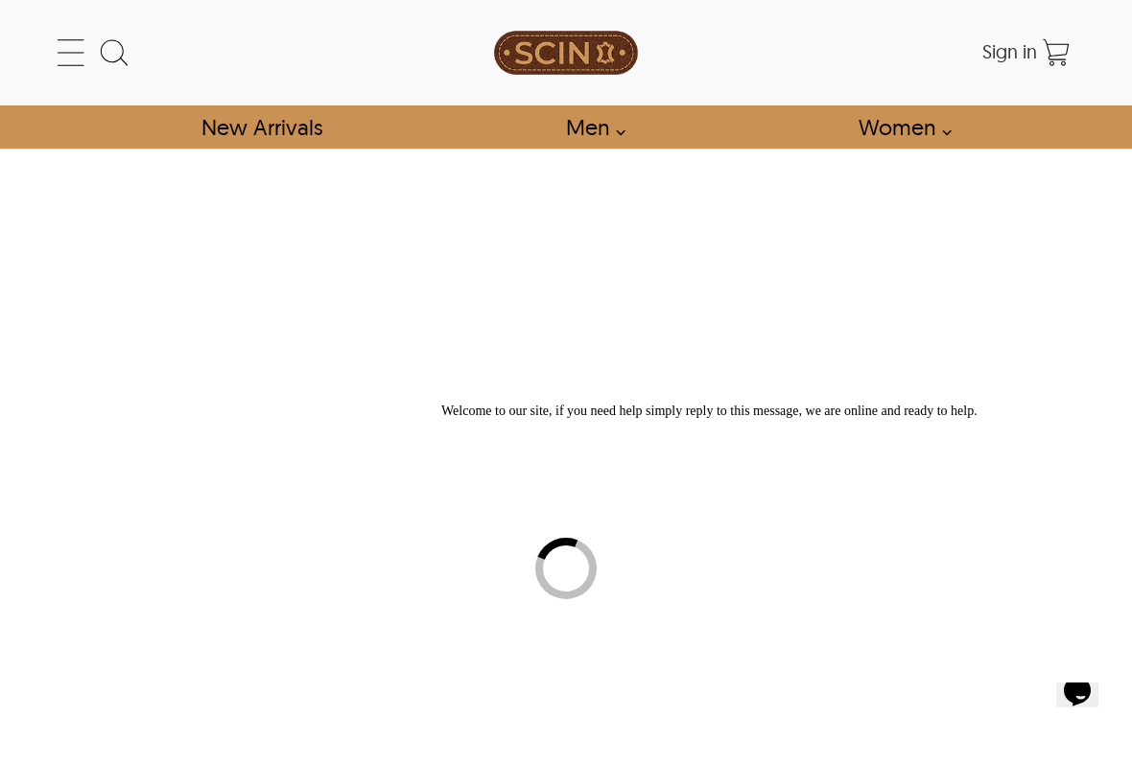
select select "********"
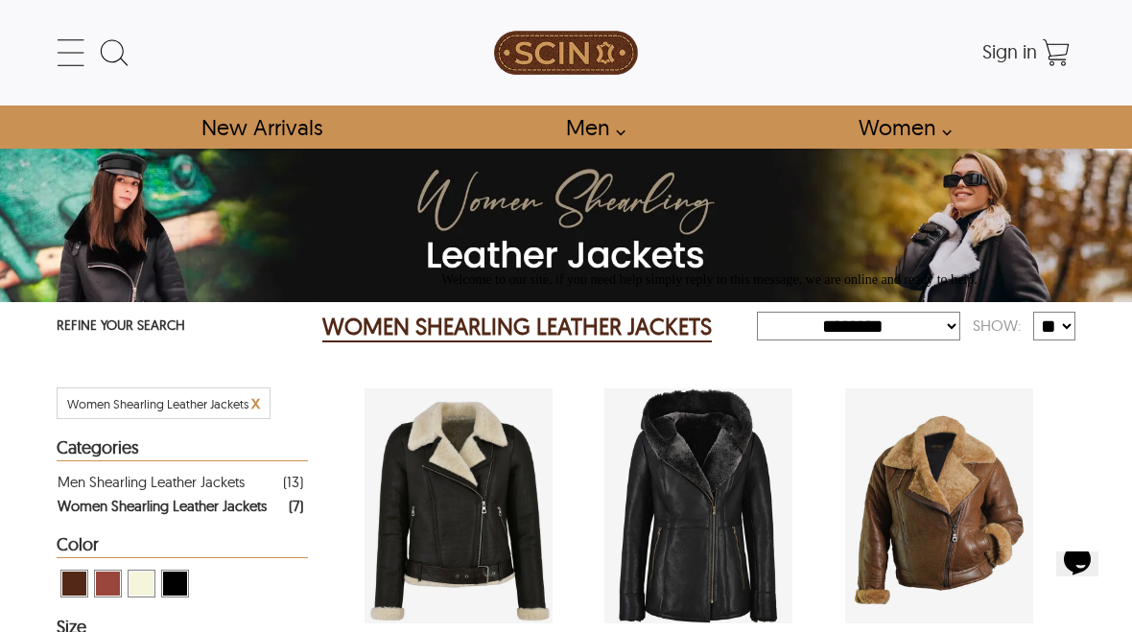
click at [79, 56] on icon at bounding box center [71, 53] width 38 height 38
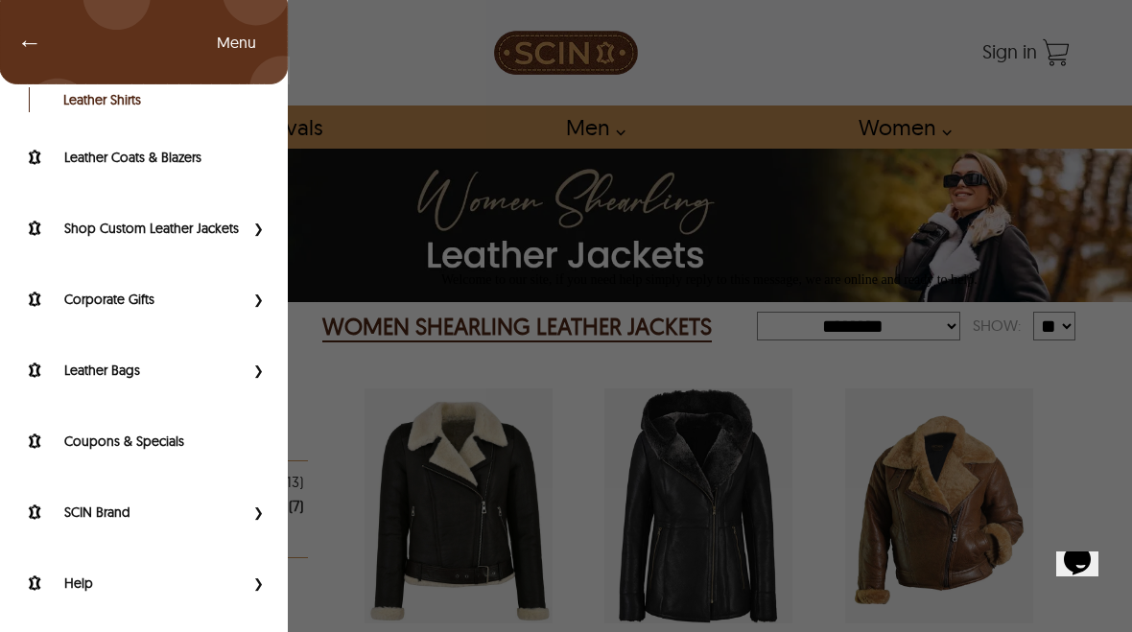
scroll to position [637, 0]
click at [82, 512] on label "SCIN Brand" at bounding box center [153, 511] width 179 height 19
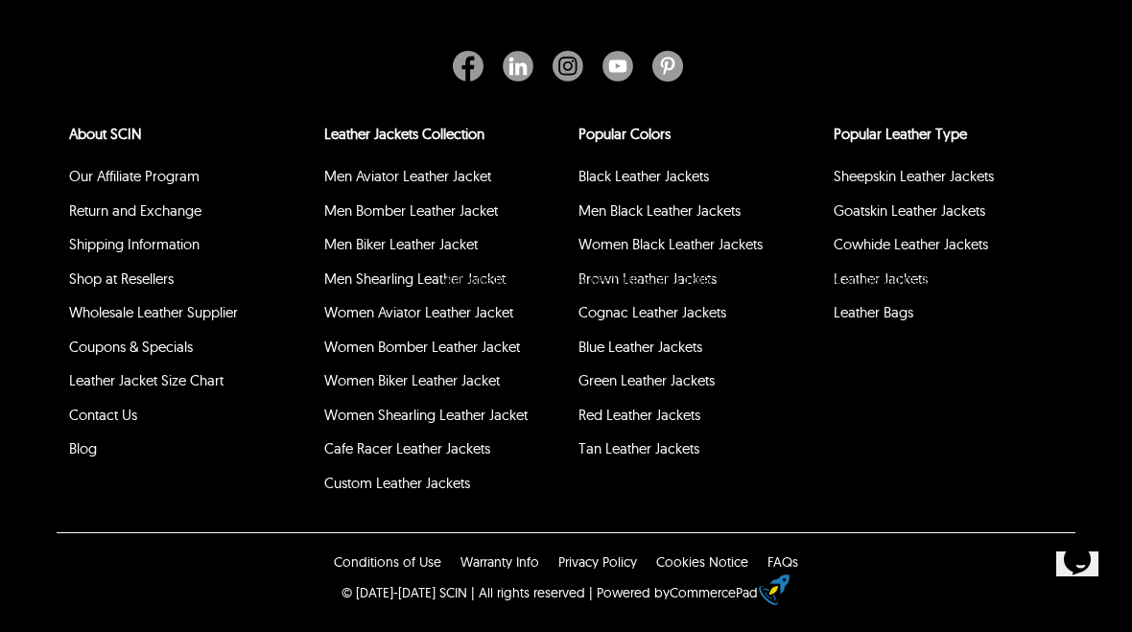
scroll to position [10300, 0]
click at [98, 423] on link "Contact Us" at bounding box center [103, 415] width 68 height 18
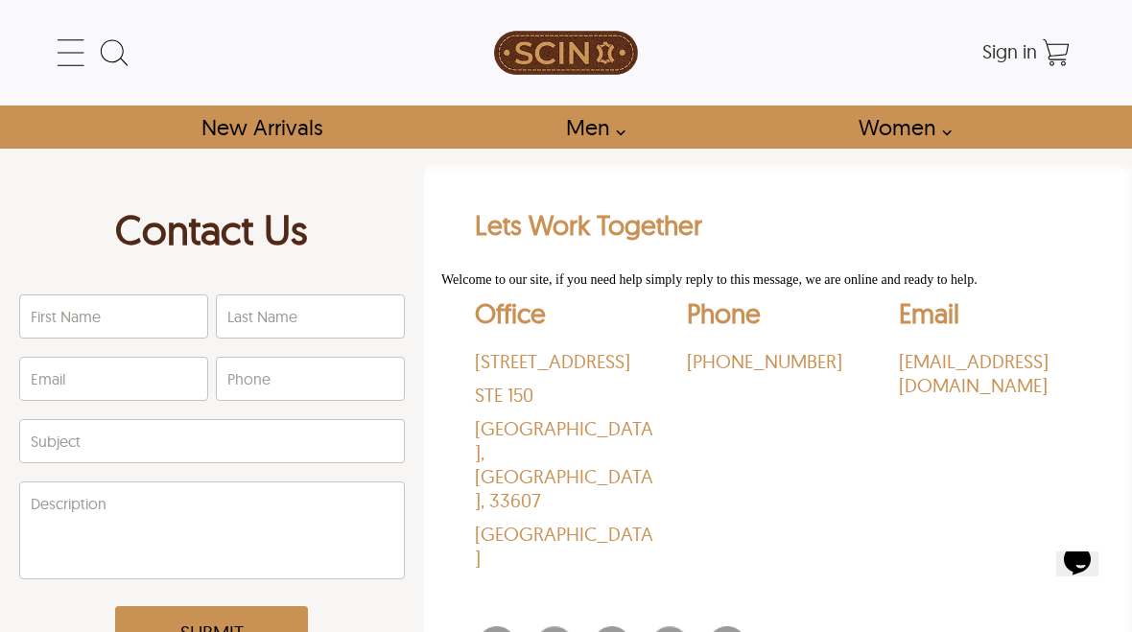
scroll to position [1814, 0]
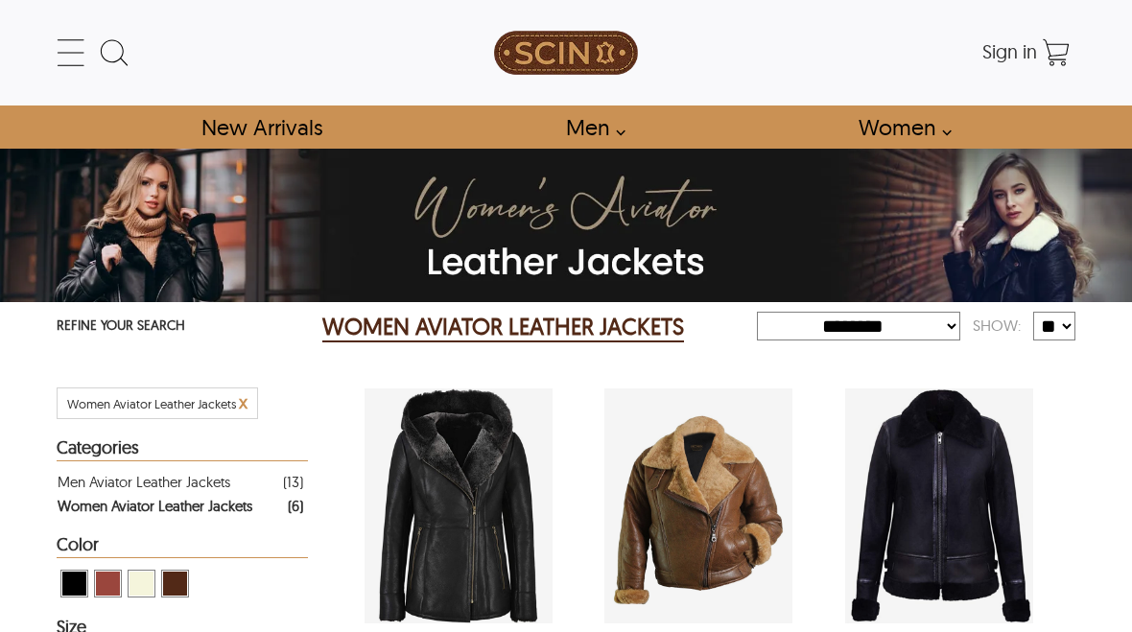
select select "********"
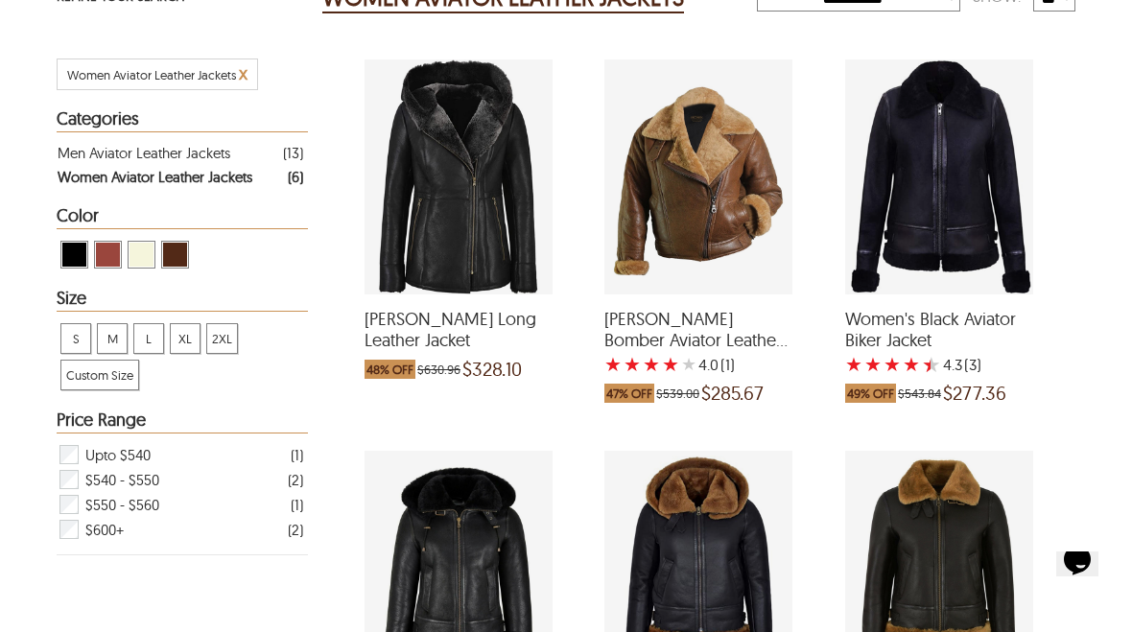
scroll to position [320, 0]
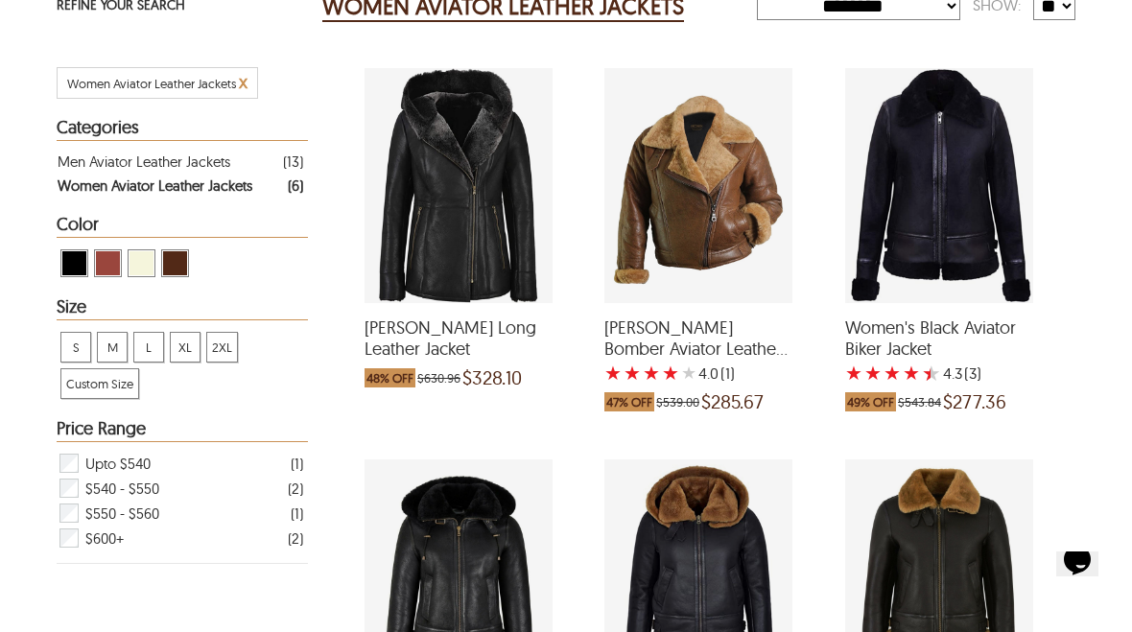
click at [145, 263] on span "View Beige Women Aviator Leather Jackets" at bounding box center [141, 263] width 24 height 24
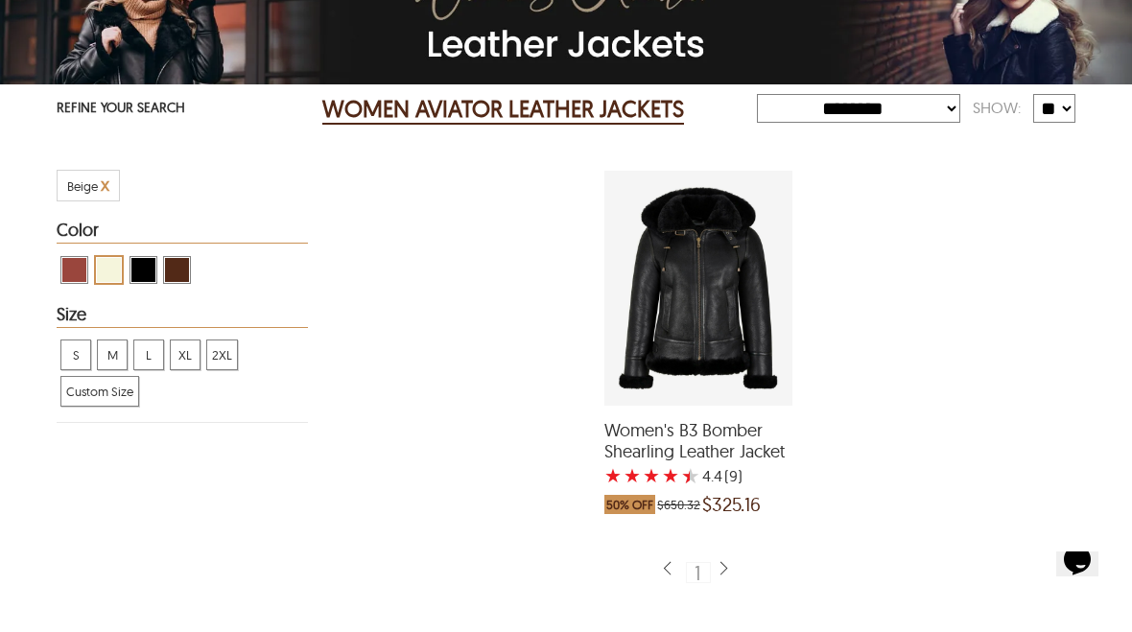
click at [650, 461] on span "Women's B3 Bomber Shearling Leather Jacket" at bounding box center [698, 440] width 188 height 41
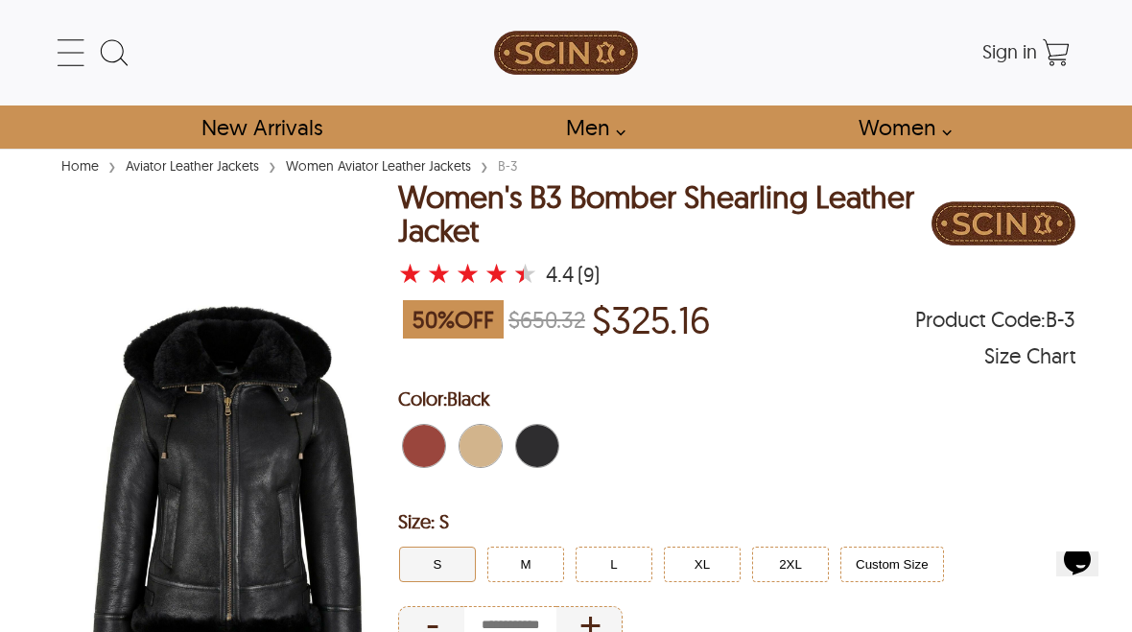
select select "********"
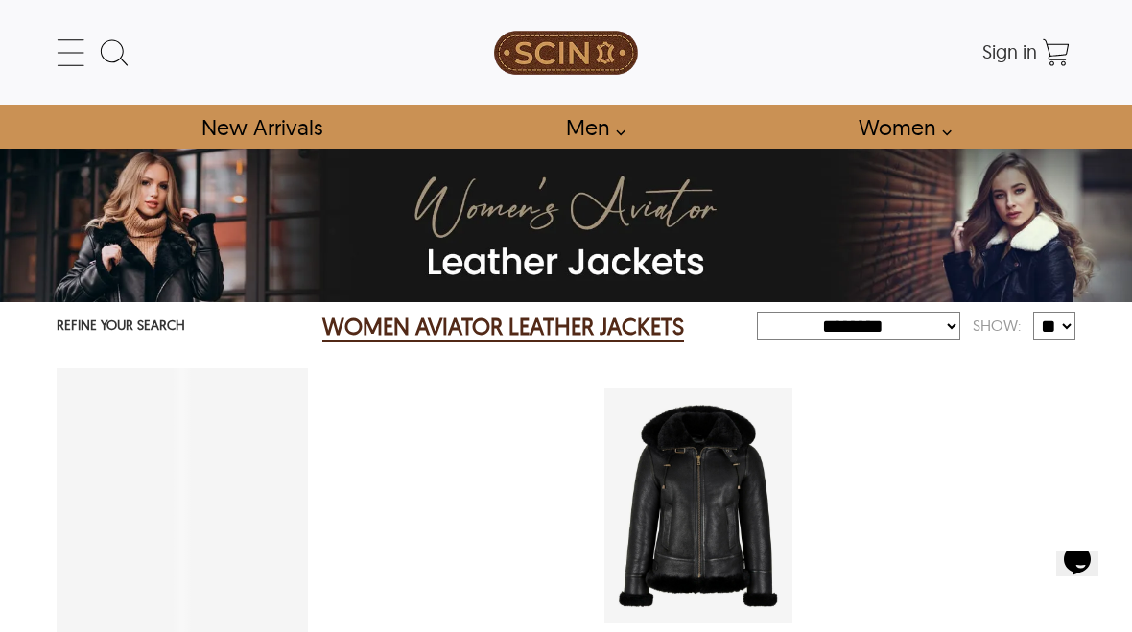
scroll to position [218, 0]
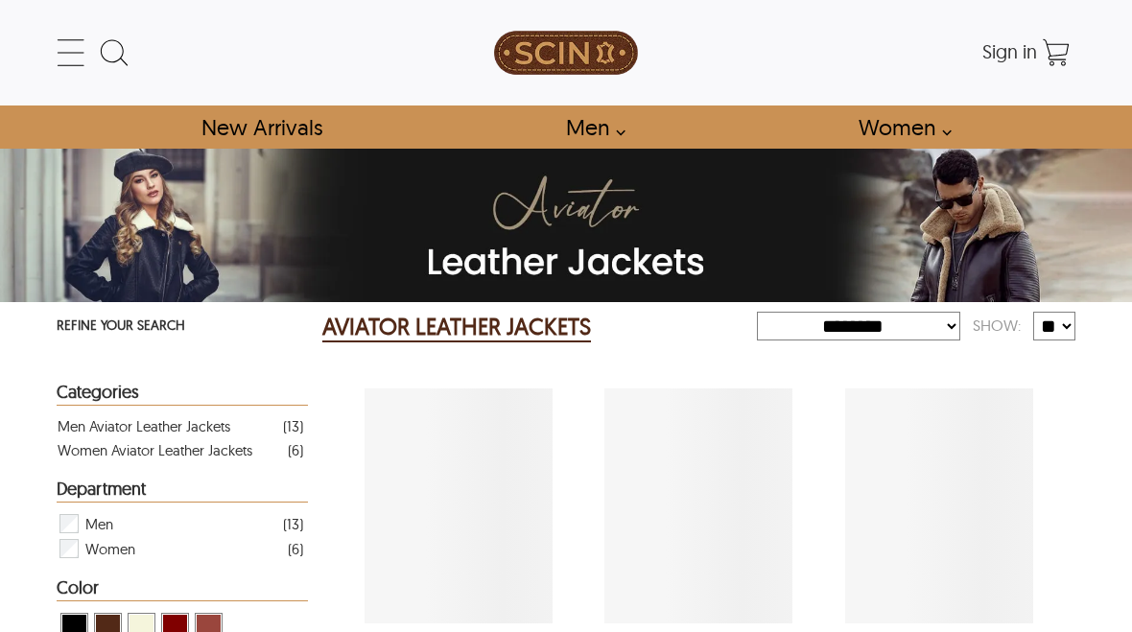
select select "********"
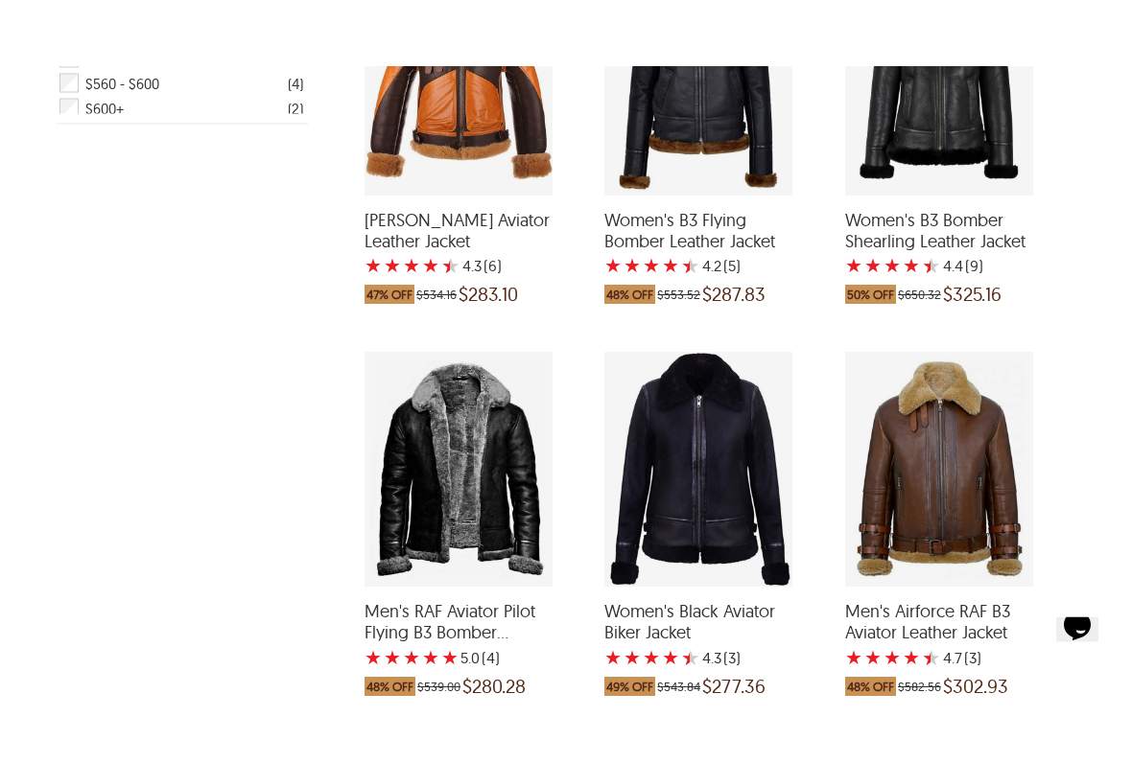
scroll to position [885, 0]
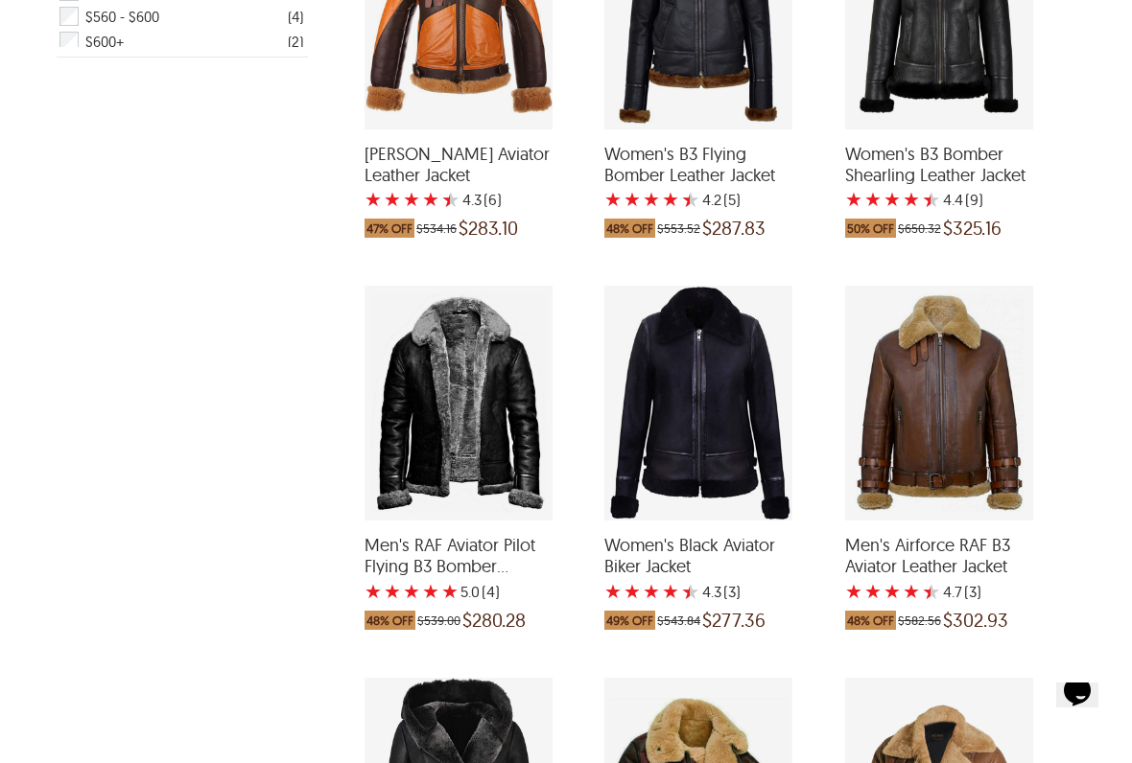
click at [443, 562] on span "Men's RAF Aviator Pilot Flying B3 Bomber Leather Jacket" at bounding box center [458, 555] width 188 height 41
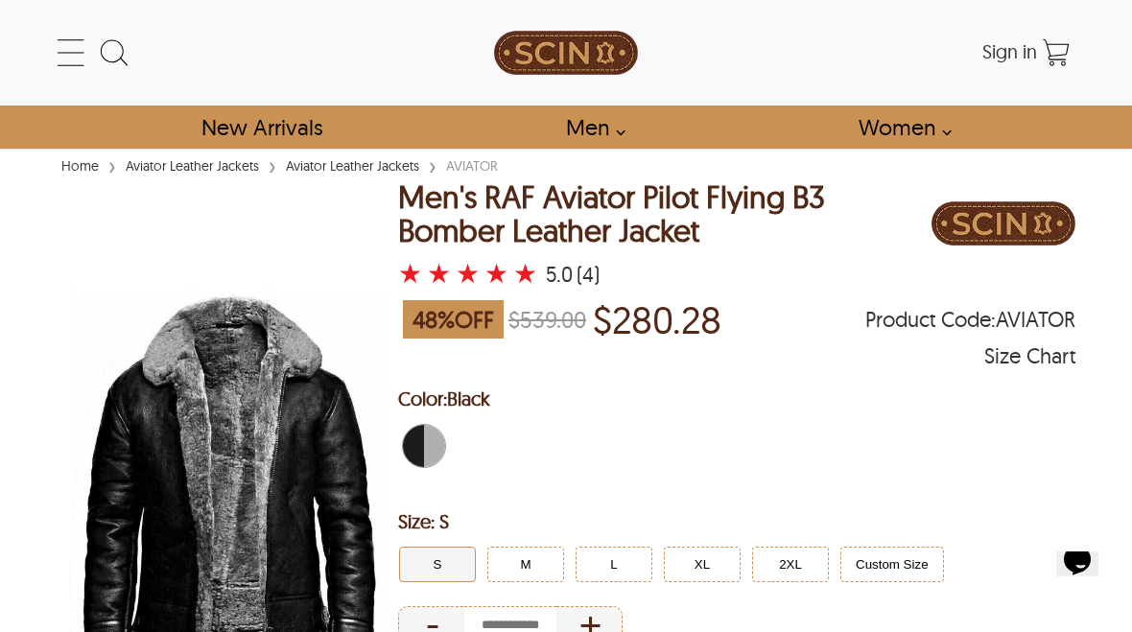
select select "********"
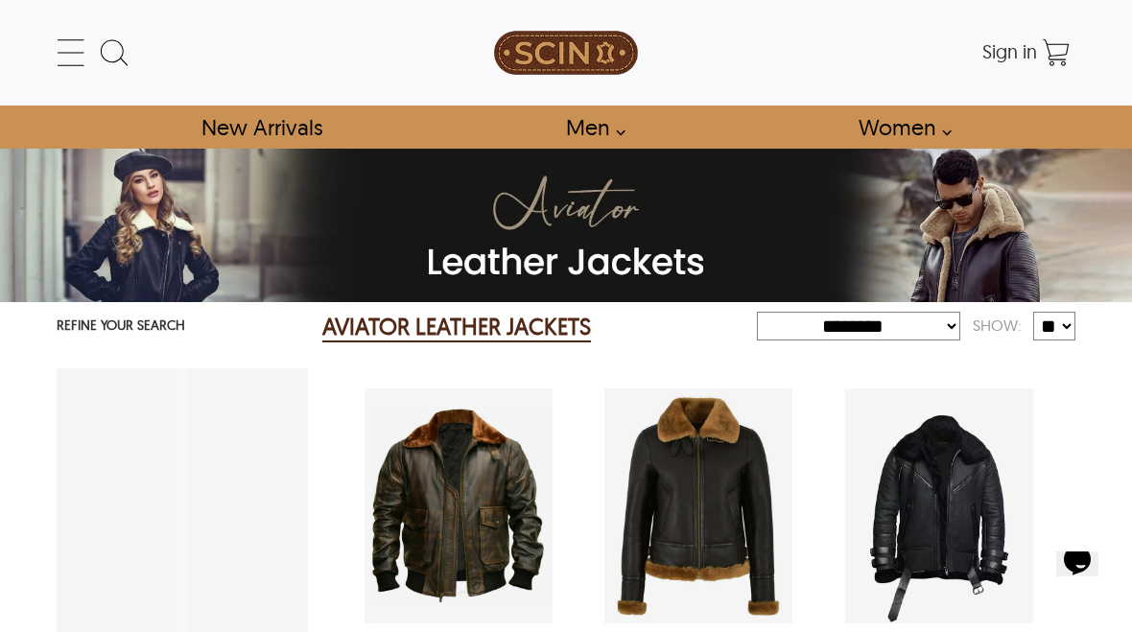
scroll to position [829, 0]
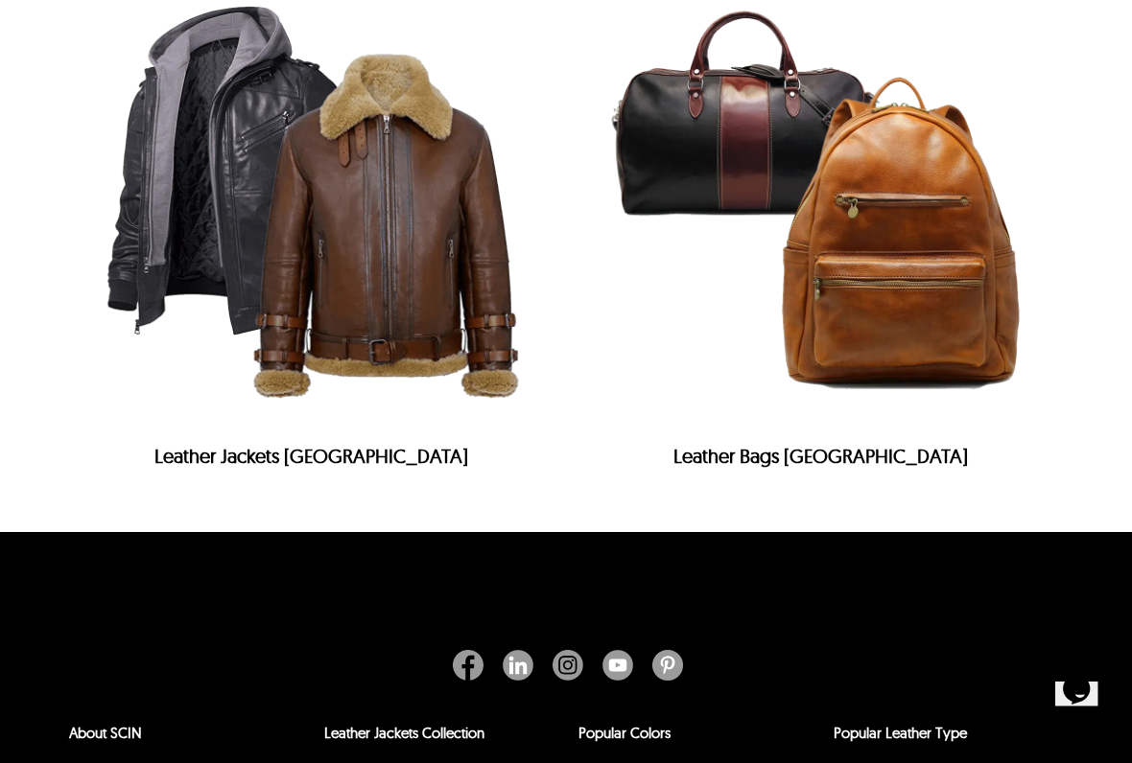
scroll to position [6959, 0]
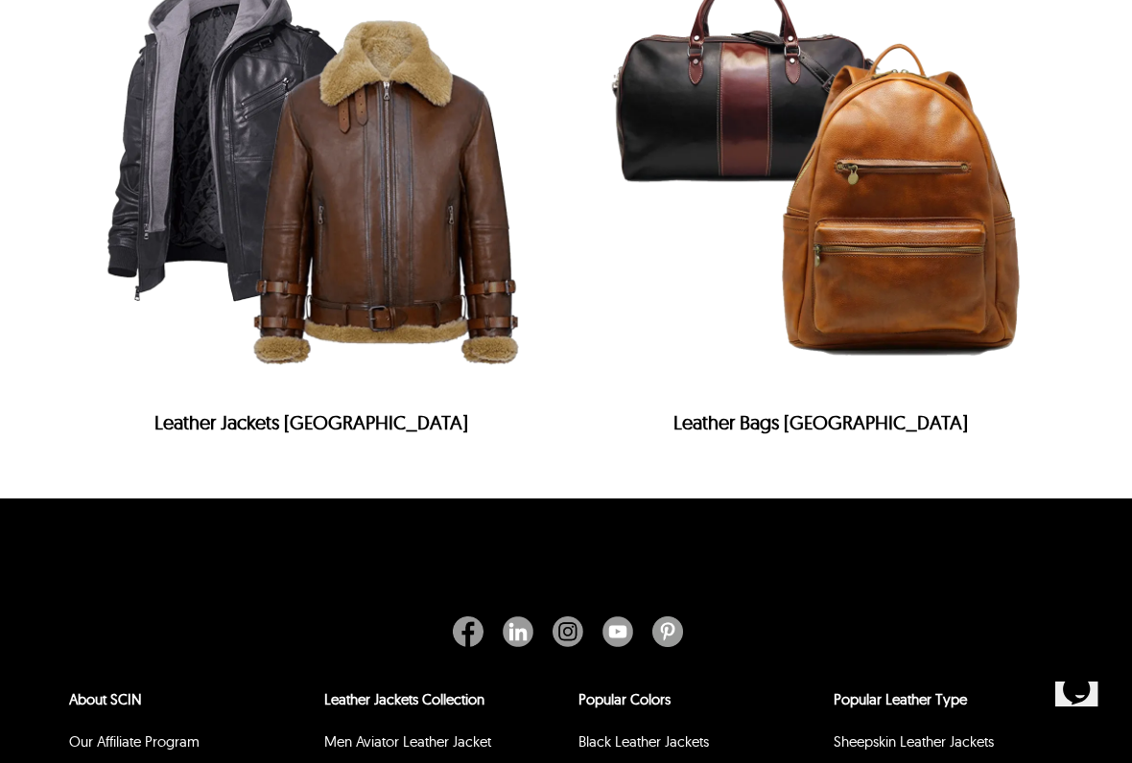
click at [383, 444] on h2 "Leather Jackets [GEOGRAPHIC_DATA]" at bounding box center [311, 427] width 471 height 33
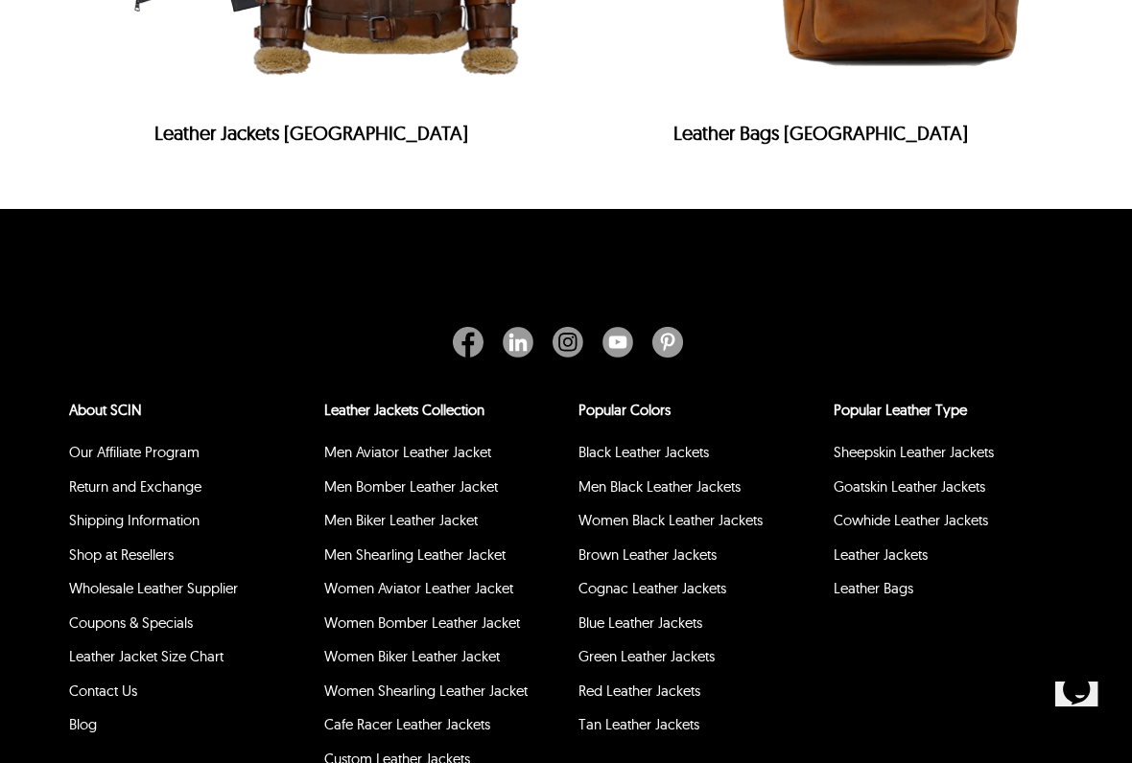
scroll to position [7251, 0]
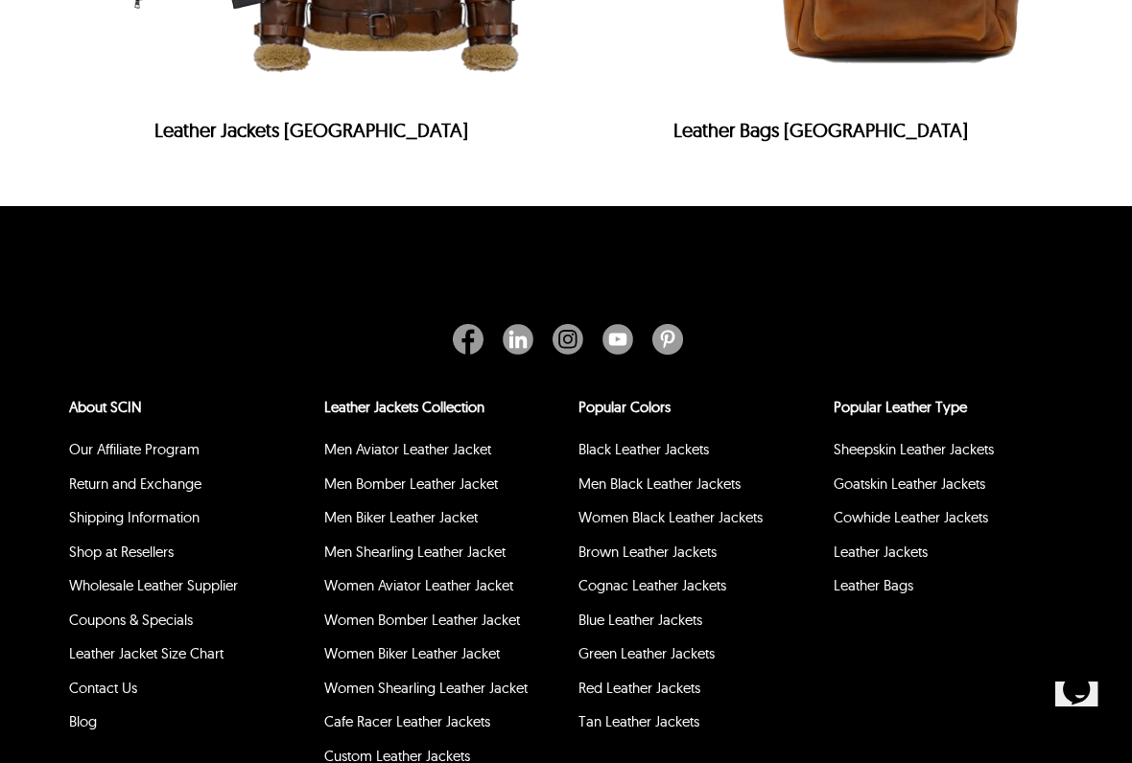
click at [259, 152] on h2 "Leather Jackets Buenos Aires" at bounding box center [311, 135] width 471 height 33
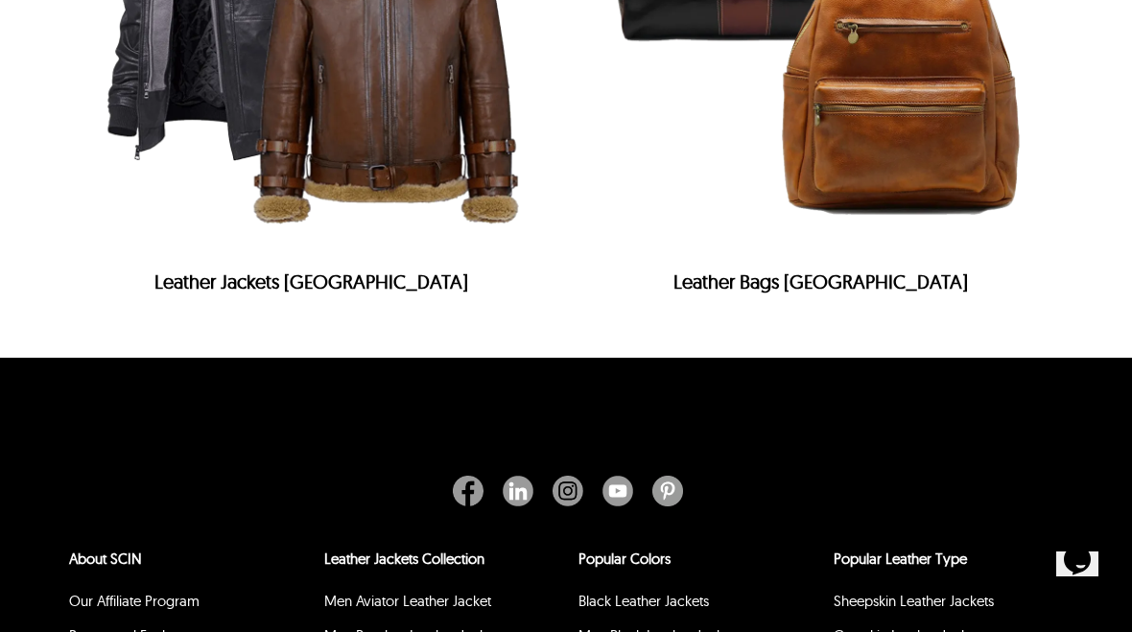
scroll to position [7094, 0]
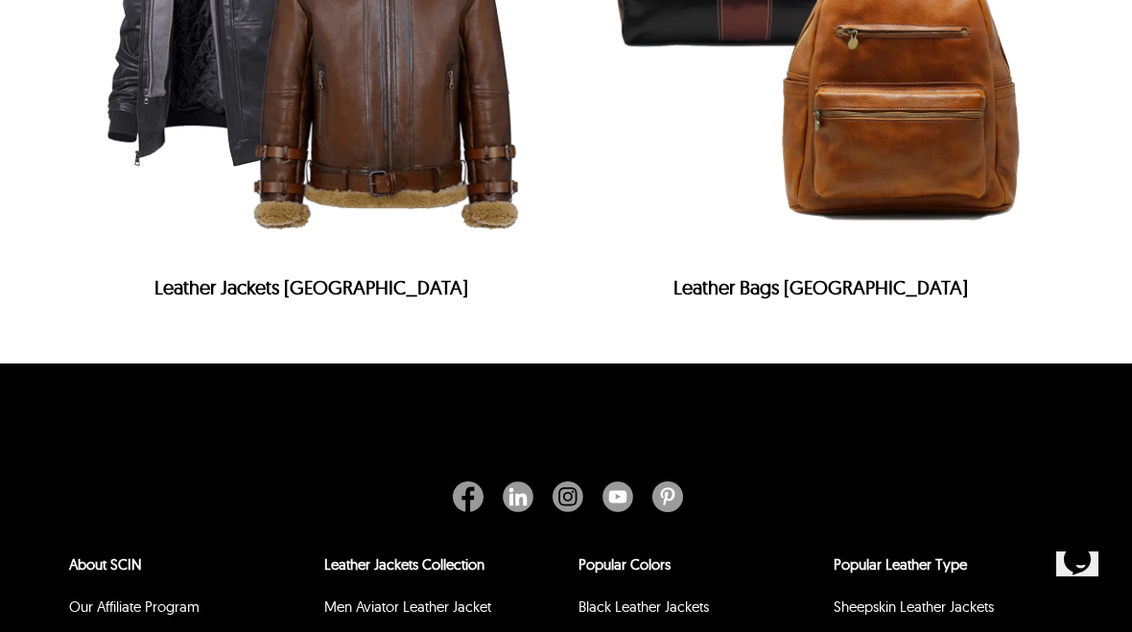
click at [376, 267] on img at bounding box center [311, 31] width 471 height 471
click at [391, 309] on h2 "Leather Jackets Buenos Aires" at bounding box center [311, 292] width 471 height 33
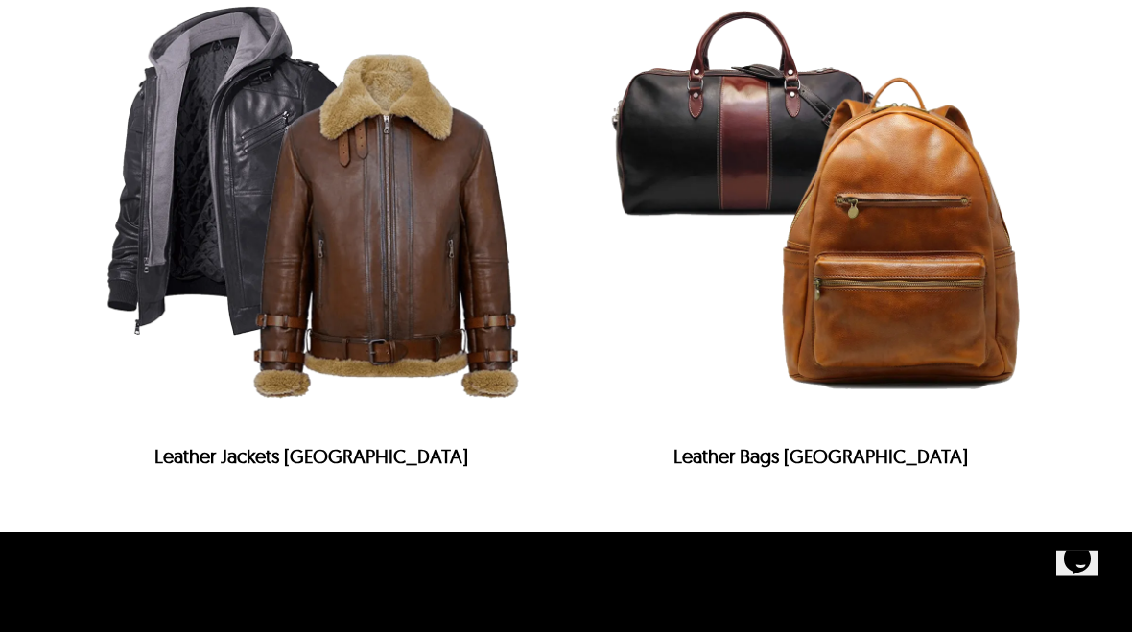
scroll to position [6922, 0]
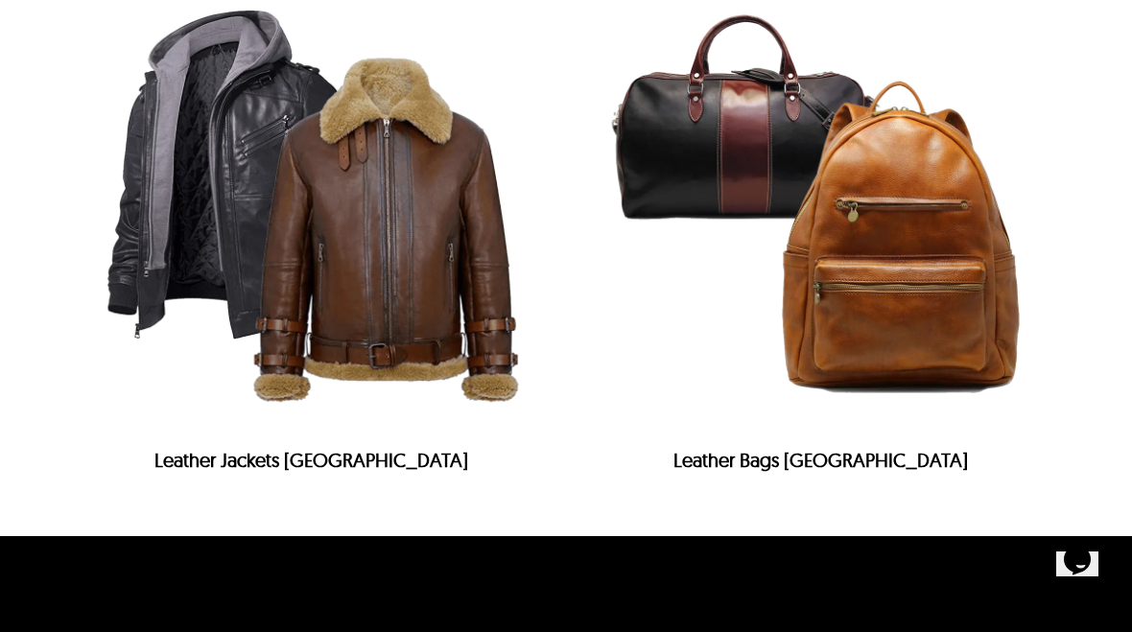
click at [359, 312] on img at bounding box center [311, 203] width 471 height 471
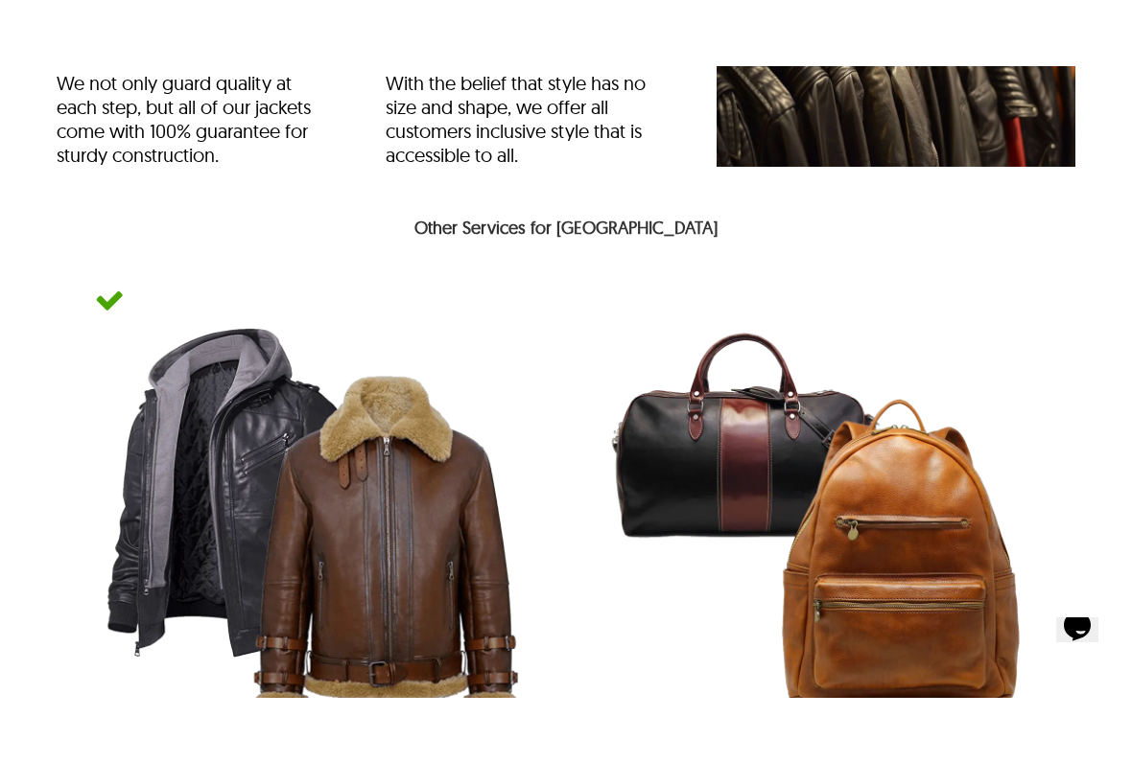
scroll to position [6818, 0]
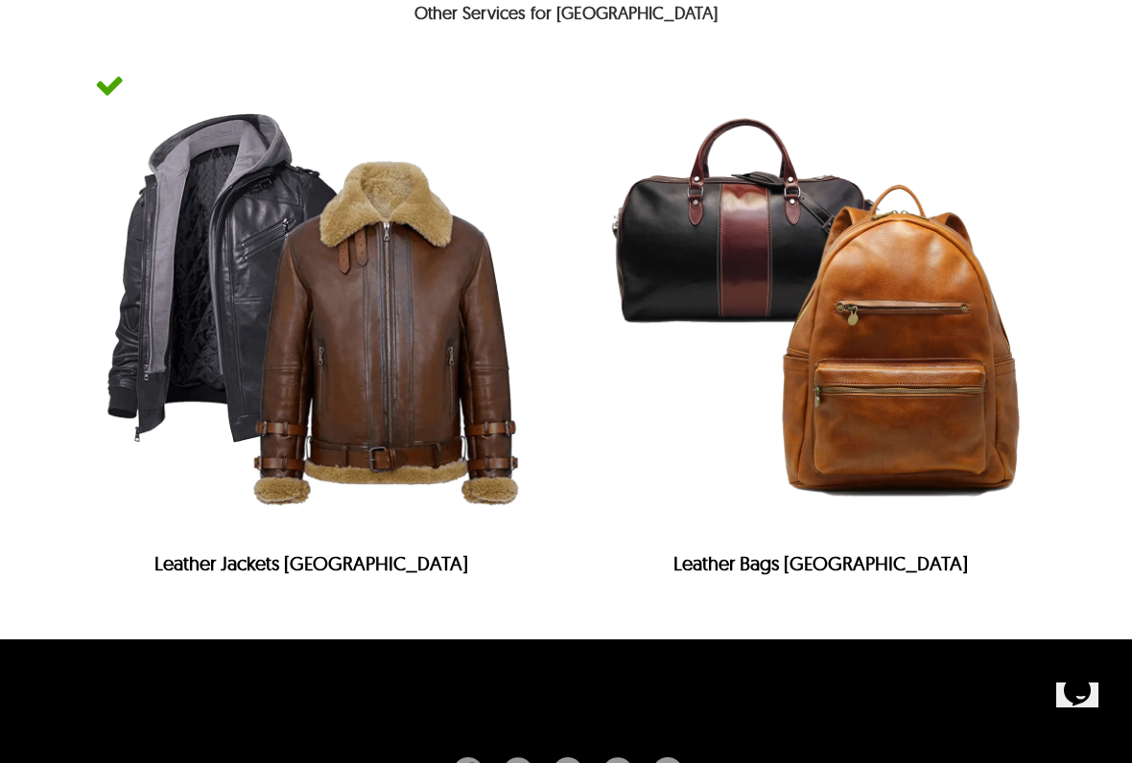
click at [777, 585] on h2 "Leather Bags Buenos Aires" at bounding box center [820, 568] width 471 height 33
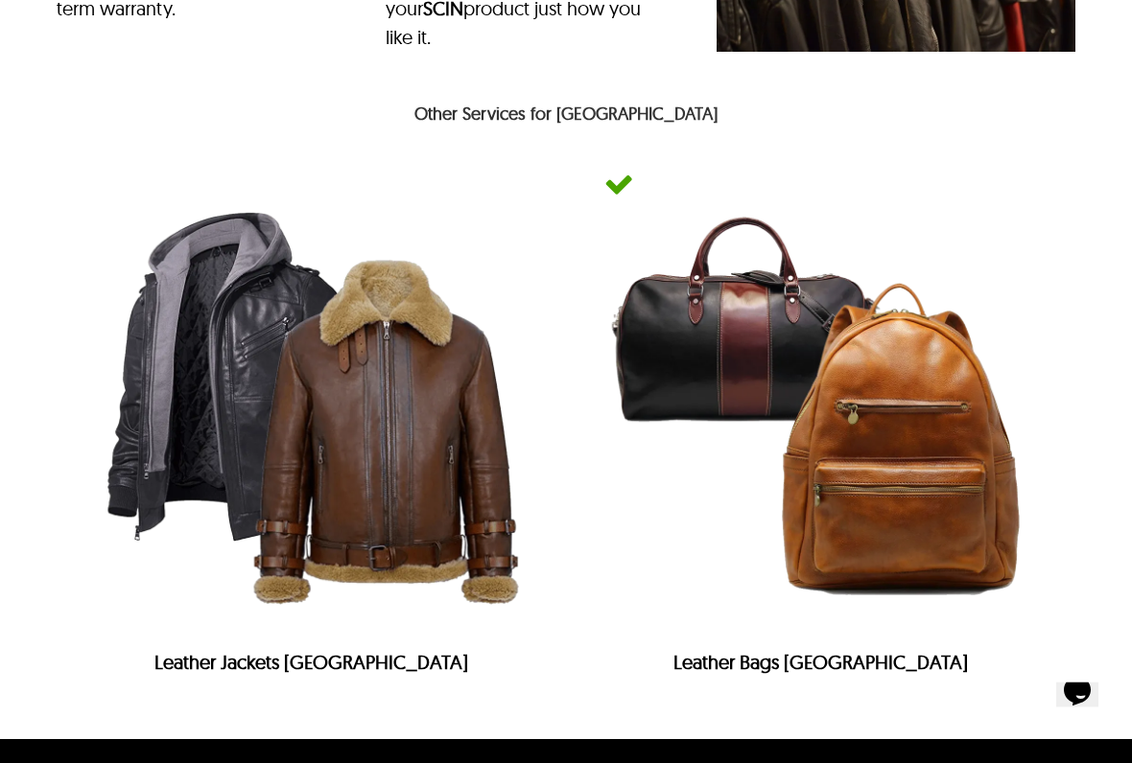
scroll to position [7495, 0]
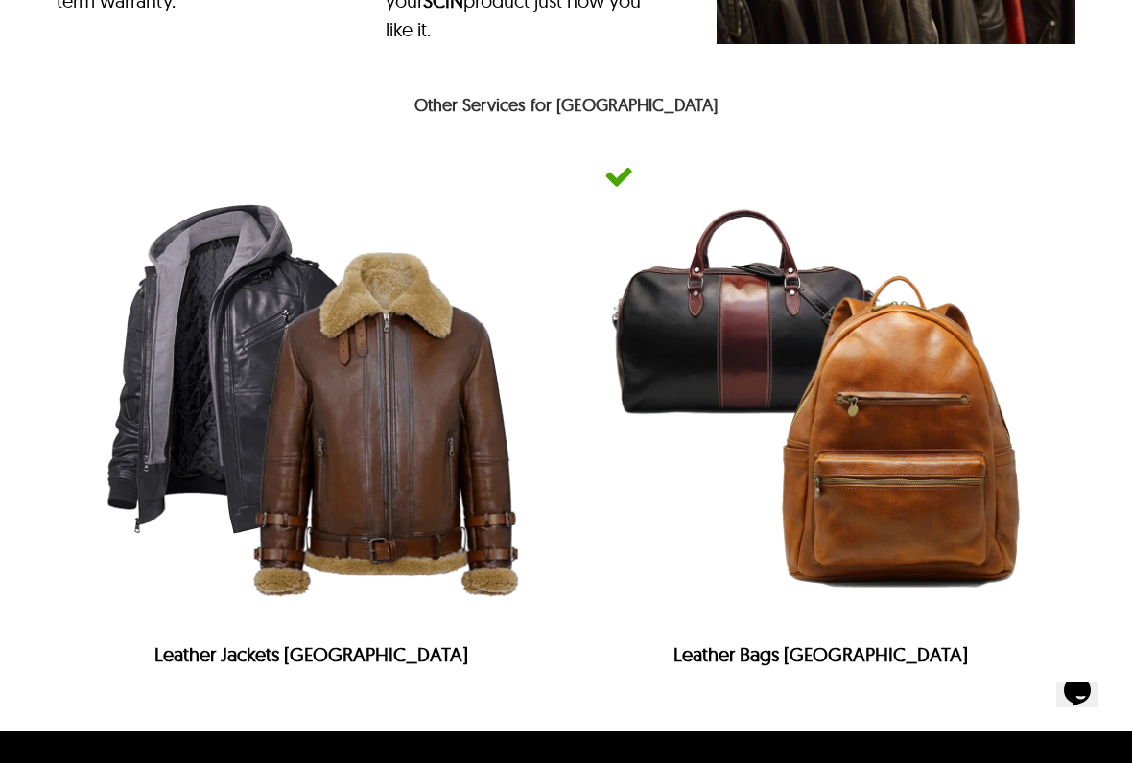
click at [156, 217] on img at bounding box center [311, 398] width 471 height 471
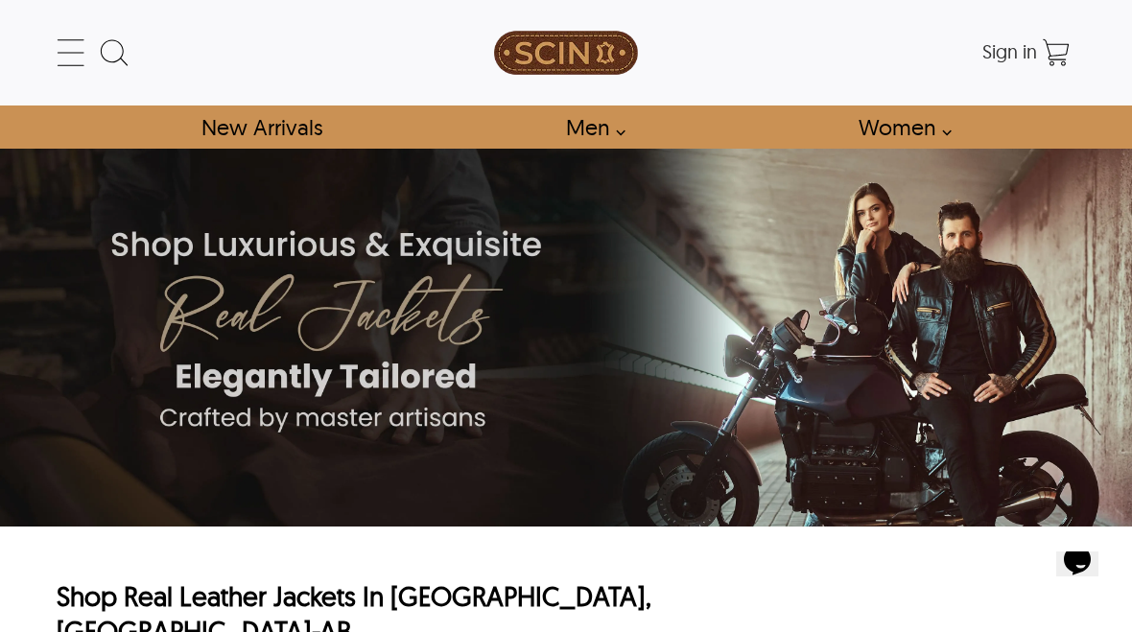
click at [70, 52] on icon at bounding box center [71, 53] width 38 height 38
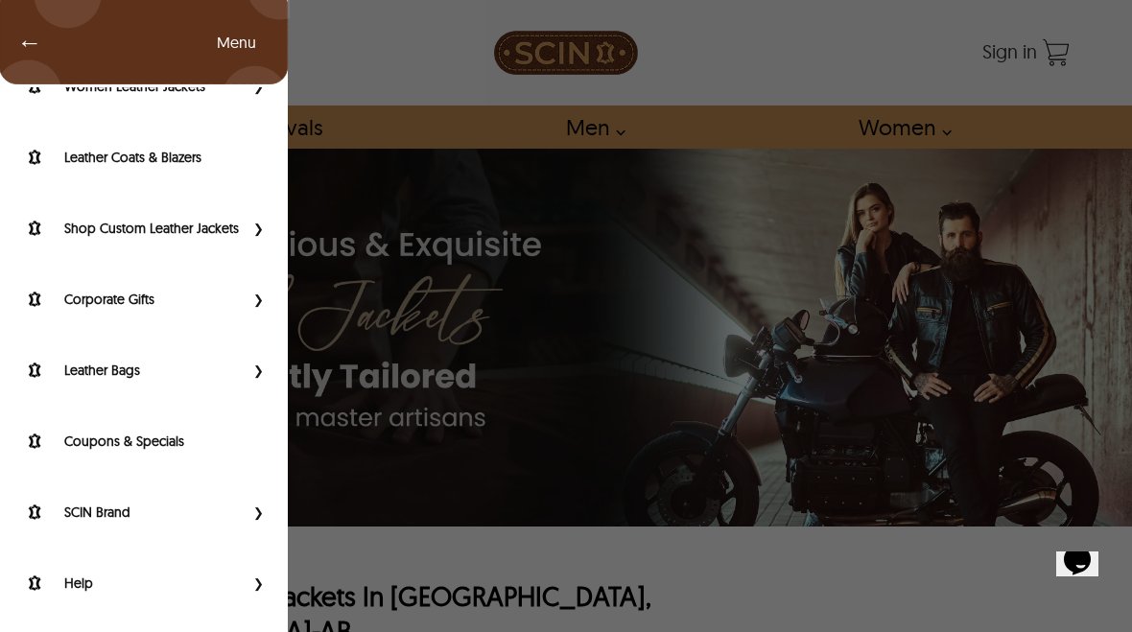
scroll to position [212, 0]
click at [79, 581] on label "Help" at bounding box center [153, 582] width 179 height 19
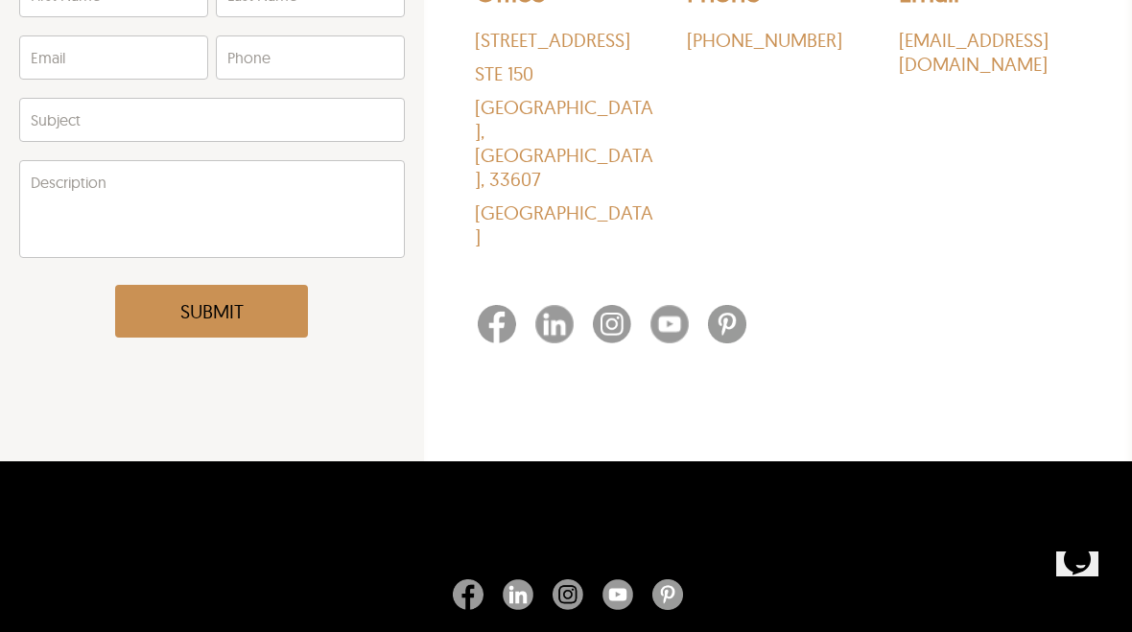
scroll to position [319, 0]
